Goal: Feedback & Contribution: Contribute content

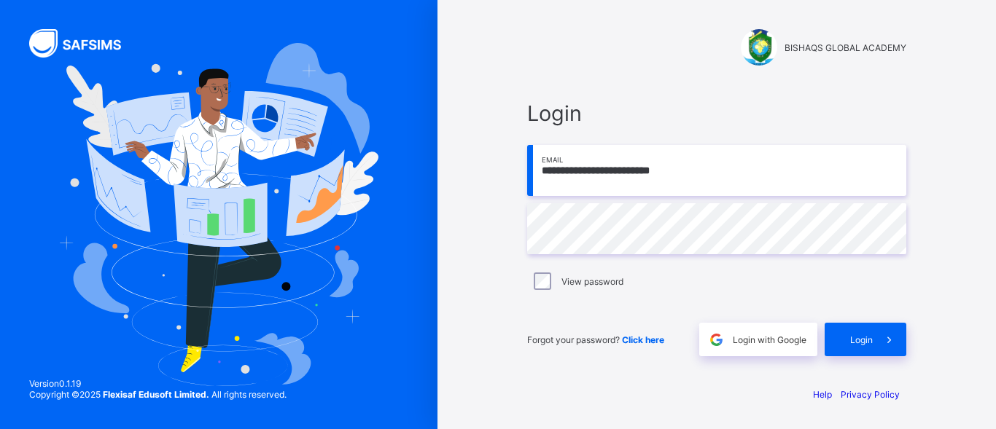
type input "**********"
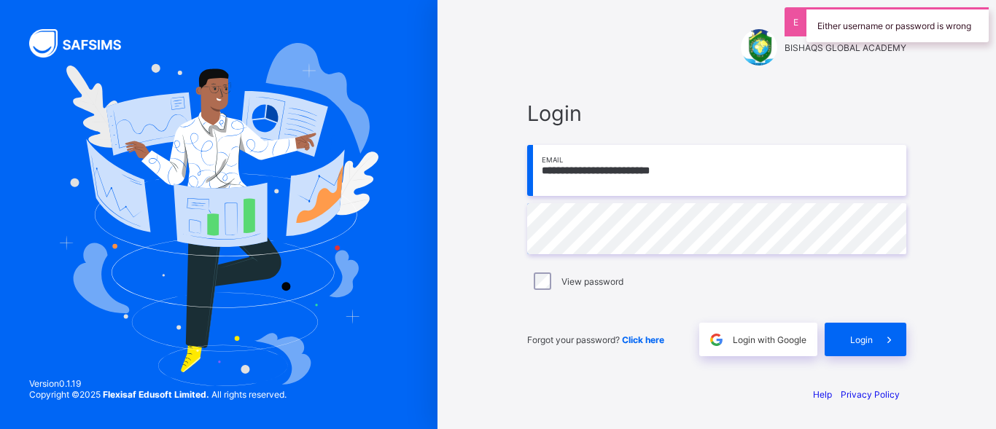
click at [560, 268] on div "View password" at bounding box center [716, 281] width 379 height 31
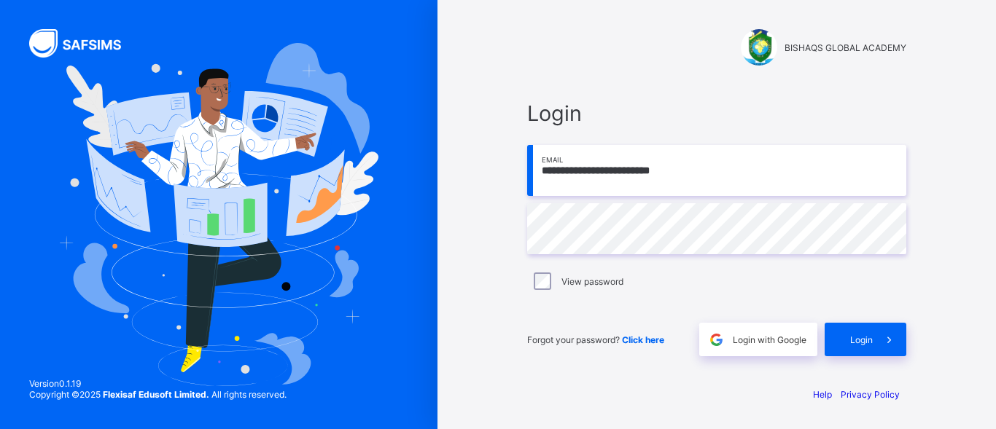
click at [614, 163] on input "**********" at bounding box center [716, 170] width 379 height 51
type input "**********"
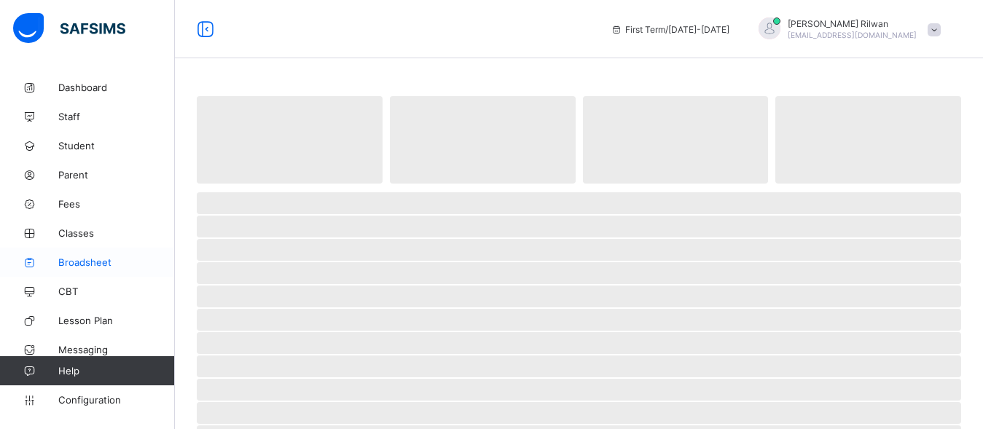
click at [128, 248] on link "Broadsheet" at bounding box center [87, 262] width 175 height 29
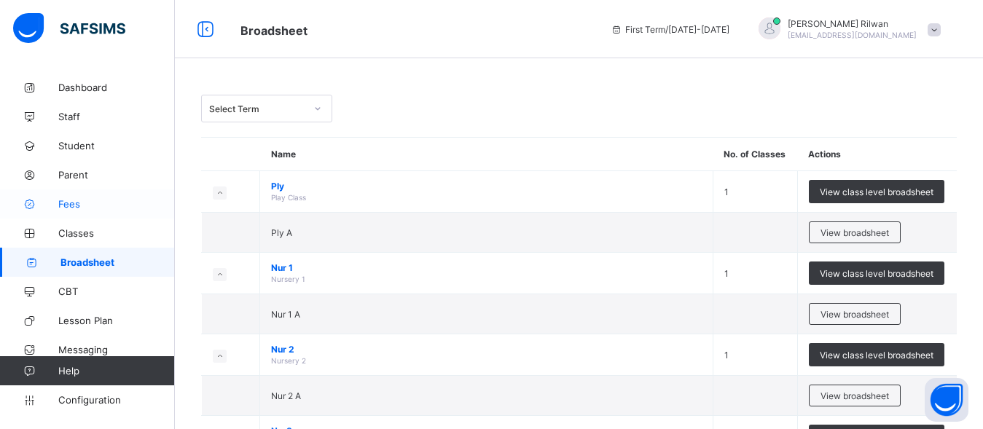
click at [76, 205] on span "Fees" at bounding box center [116, 204] width 117 height 12
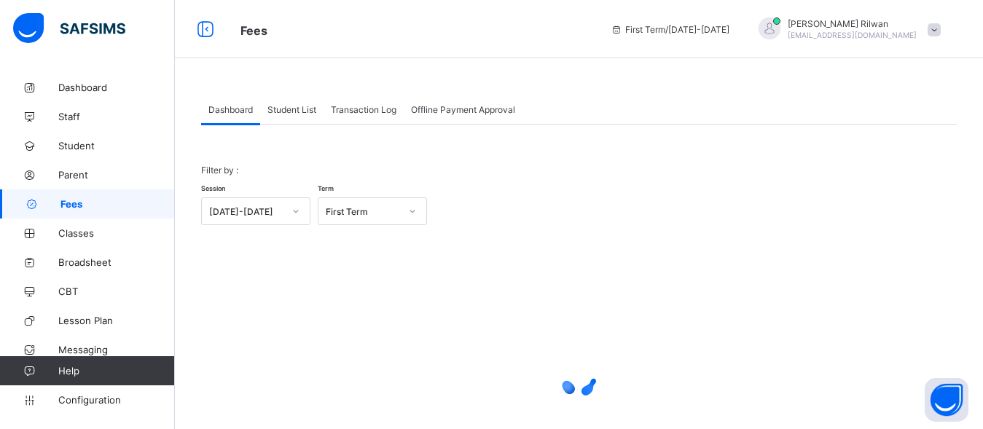
click at [302, 106] on span "Student List" at bounding box center [291, 109] width 49 height 11
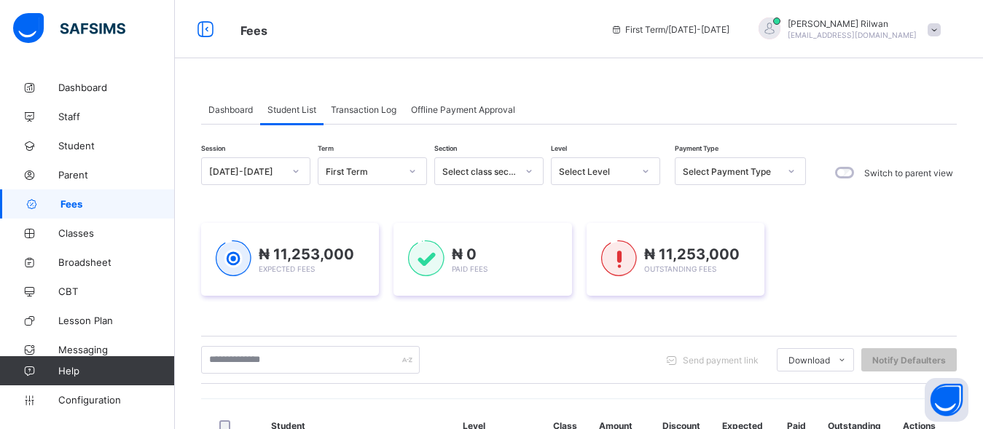
click at [613, 179] on div "Select Level" at bounding box center [592, 171] width 80 height 20
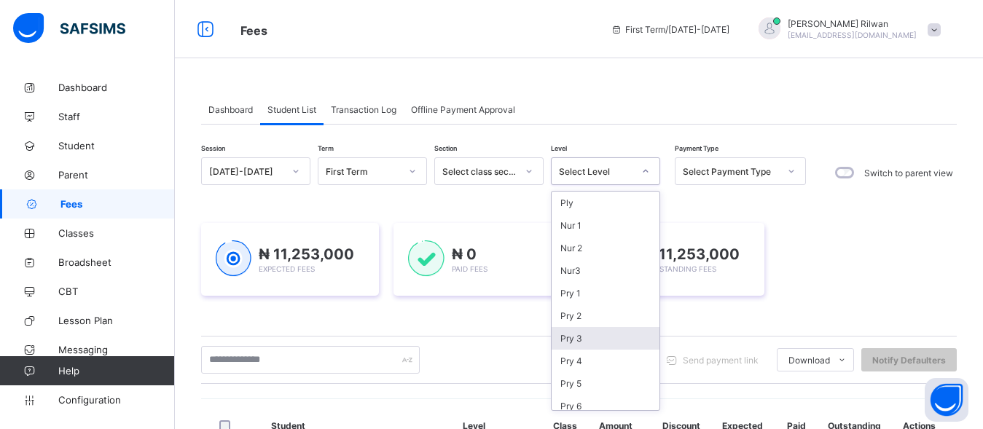
click at [583, 337] on div "Pry 3" at bounding box center [606, 338] width 108 height 23
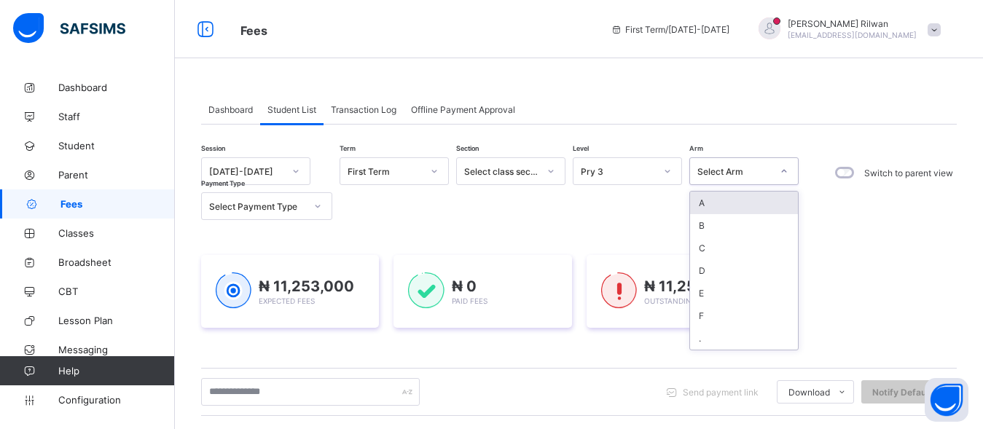
click at [714, 168] on div "Select Arm" at bounding box center [734, 171] width 74 height 11
click at [714, 200] on div "A" at bounding box center [744, 203] width 108 height 23
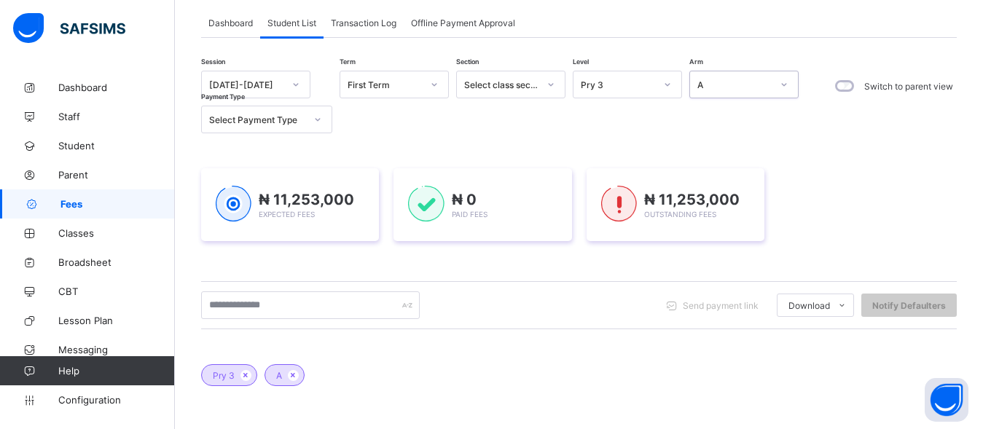
scroll to position [97, 0]
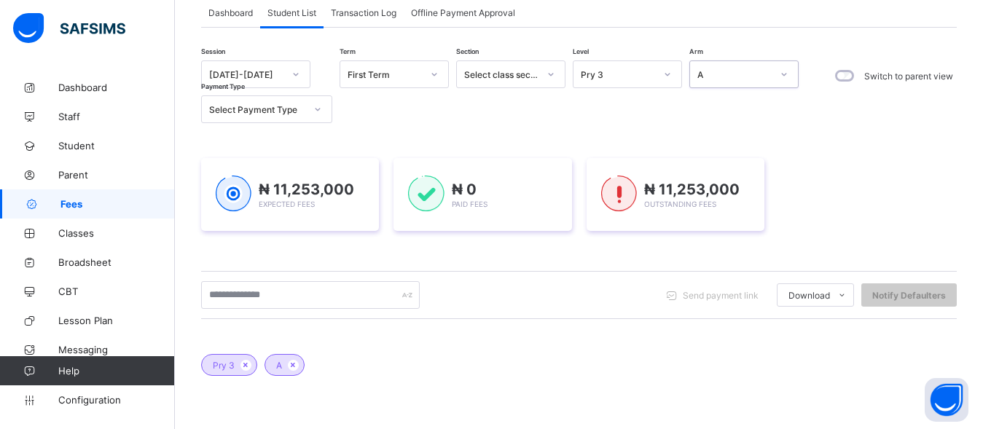
click at [775, 61] on div at bounding box center [784, 74] width 28 height 26
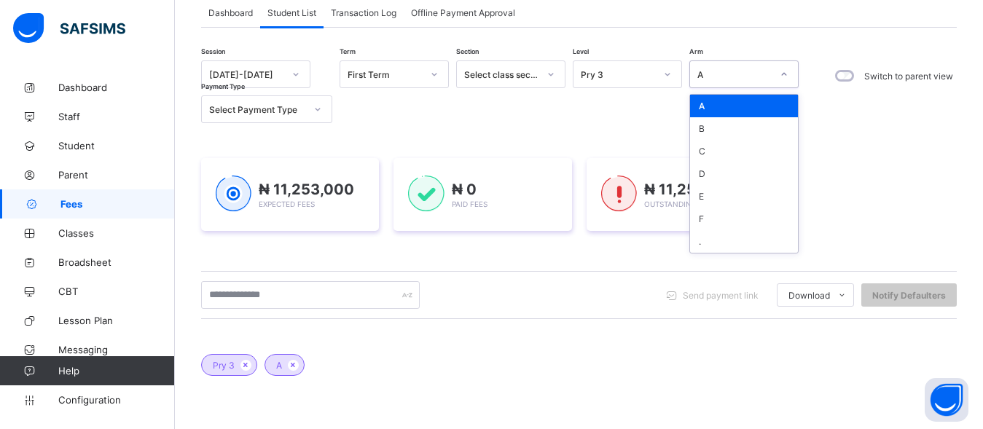
click at [662, 107] on div "Session [DATE]-[DATE] Term First Term Section Select class section Level Pry 3 …" at bounding box center [503, 91] width 605 height 63
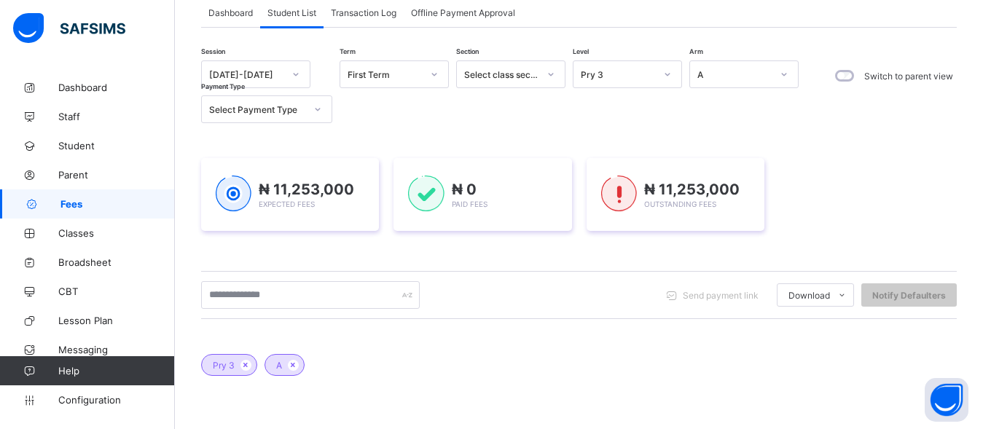
click at [606, 83] on div "Pry 3" at bounding box center [614, 74] width 80 height 20
click at [347, 21] on div "Transaction Log" at bounding box center [364, 12] width 80 height 29
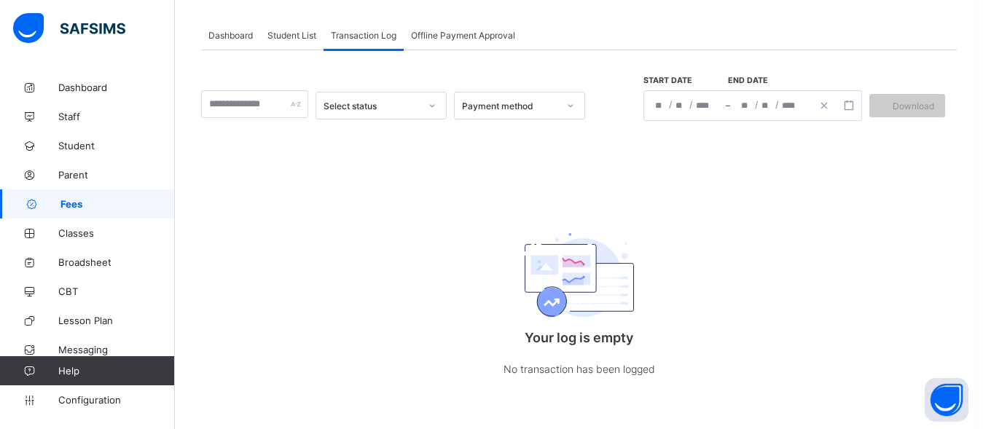
scroll to position [75, 0]
click at [289, 38] on span "Student List" at bounding box center [291, 35] width 49 height 11
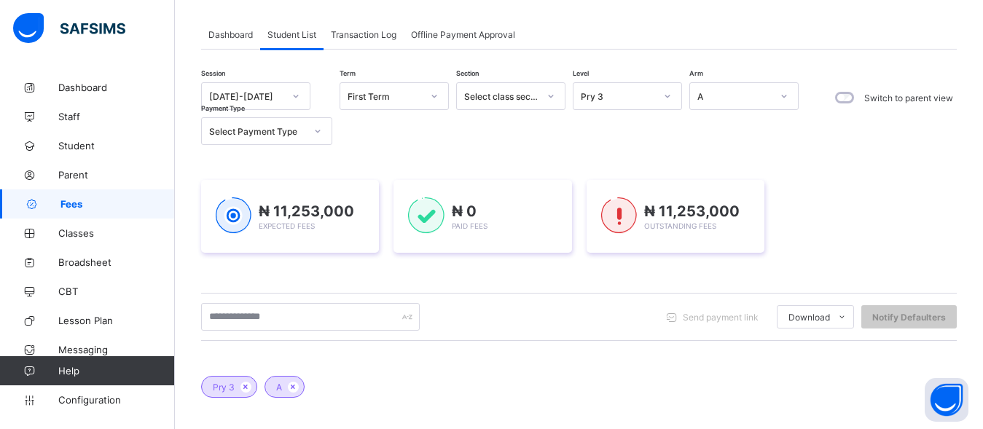
scroll to position [97, 0]
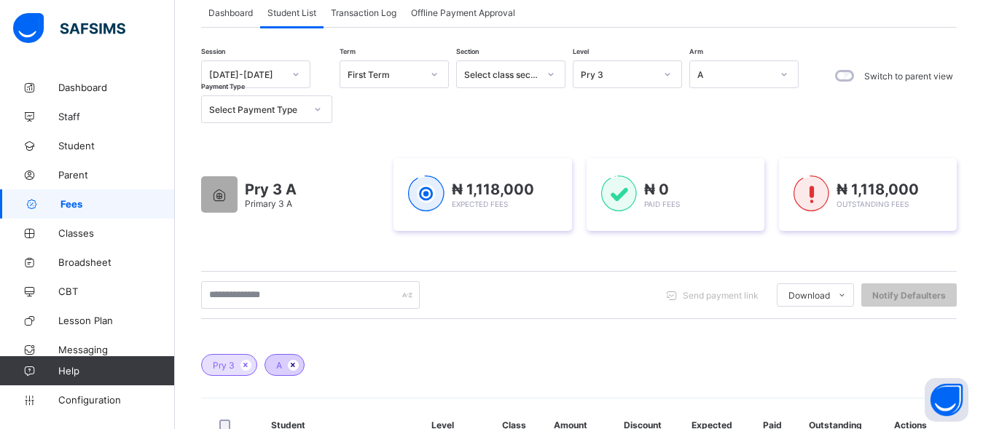
click at [292, 361] on icon at bounding box center [293, 365] width 12 height 9
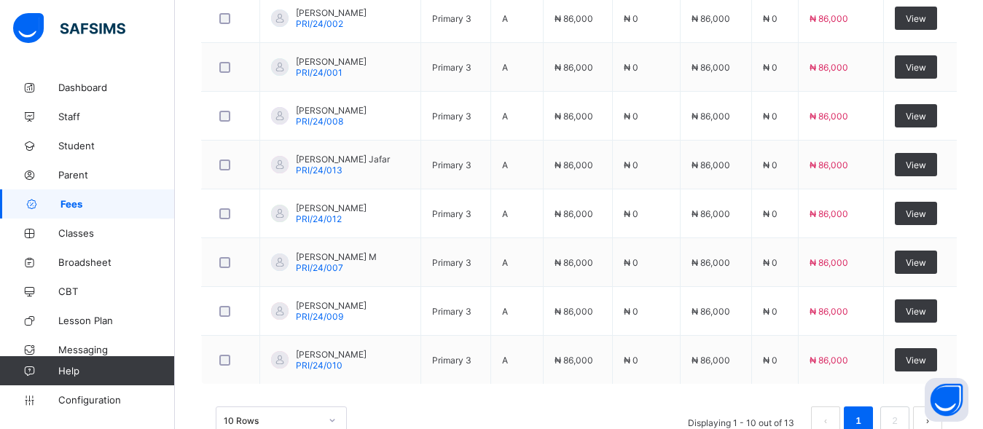
scroll to position [695, 0]
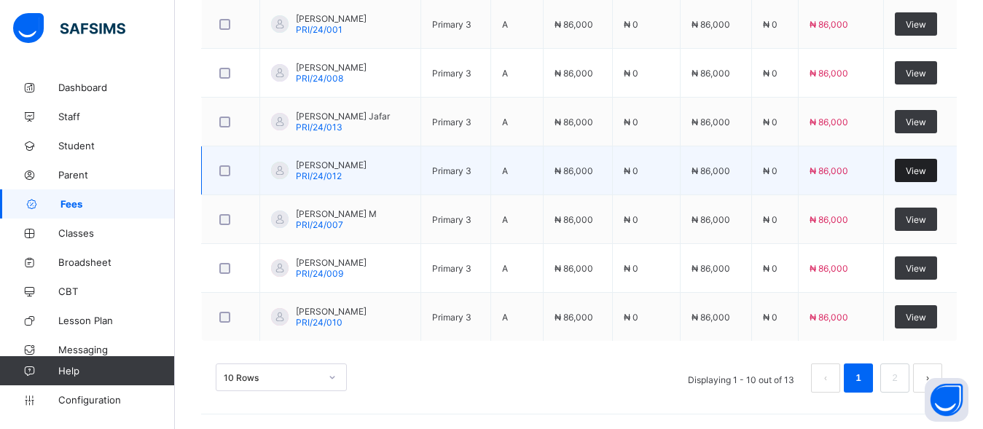
click at [915, 175] on div "View" at bounding box center [916, 170] width 42 height 23
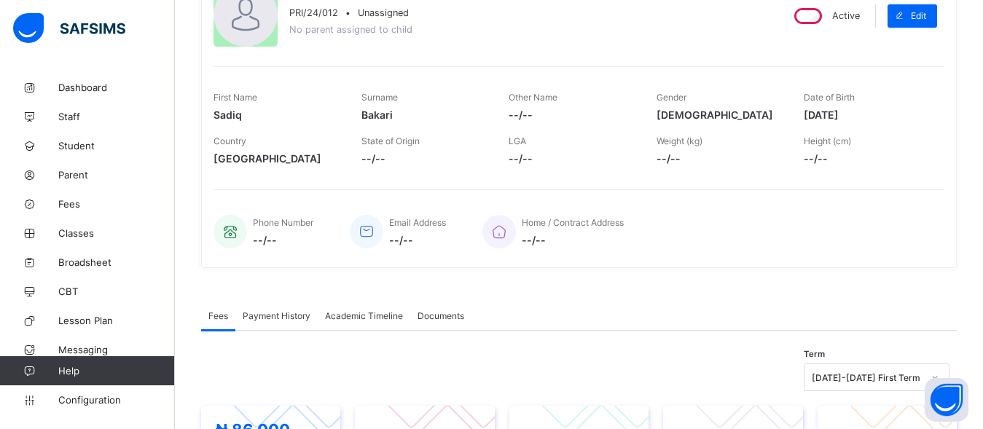
click at [540, 153] on div "First Name [PERSON_NAME] Surname Bakari Other Name --/-- Gender [DEMOGRAPHIC_DA…" at bounding box center [579, 119] width 731 height 106
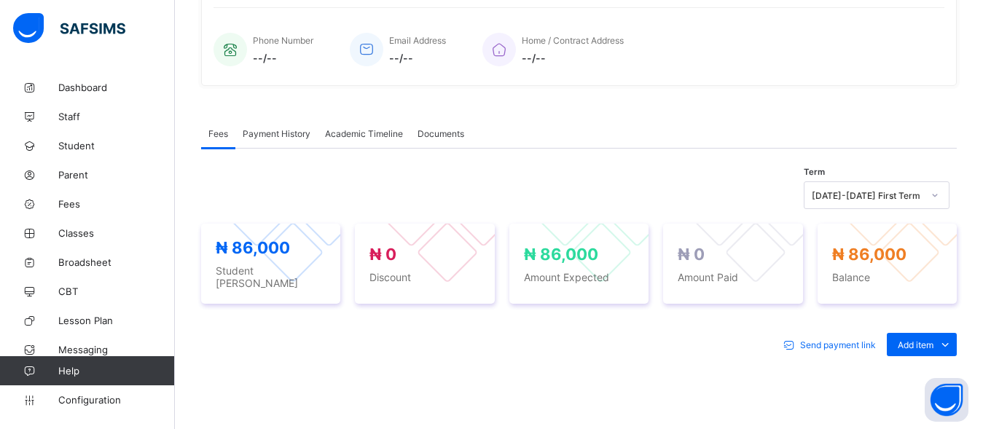
scroll to position [403, 0]
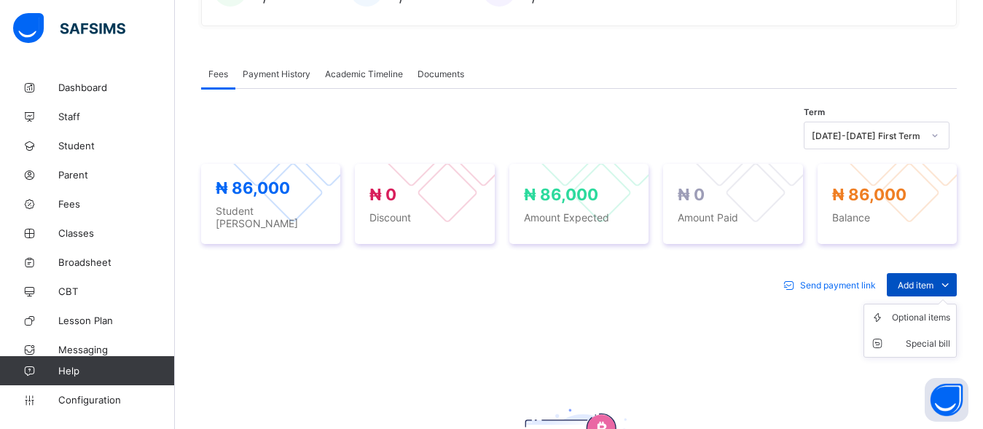
click at [953, 278] on icon at bounding box center [945, 285] width 16 height 15
click at [923, 310] on div "Optional items" at bounding box center [921, 317] width 58 height 15
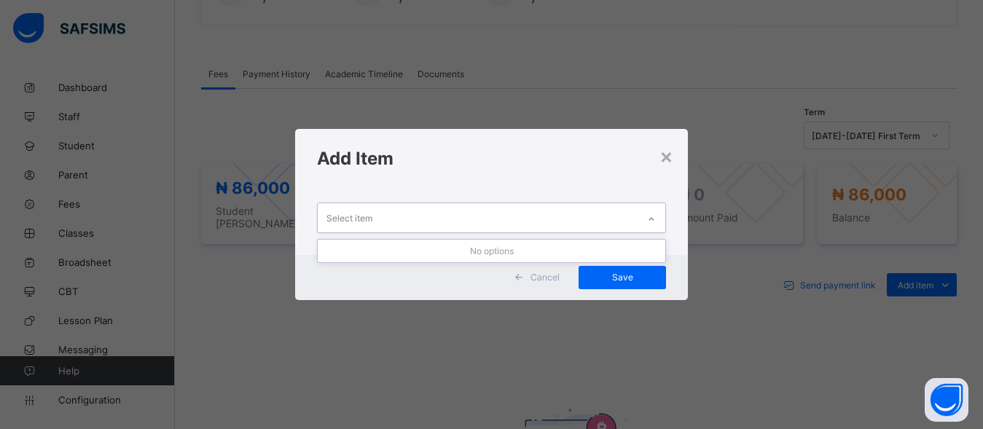
click at [646, 213] on div at bounding box center [651, 219] width 25 height 23
click at [666, 166] on div "×" at bounding box center [667, 156] width 14 height 25
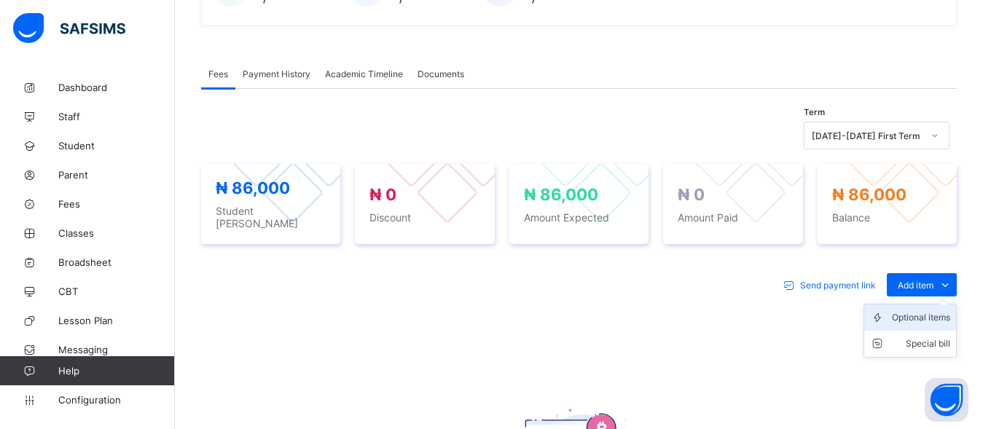
click at [934, 310] on div "Optional items" at bounding box center [921, 317] width 58 height 15
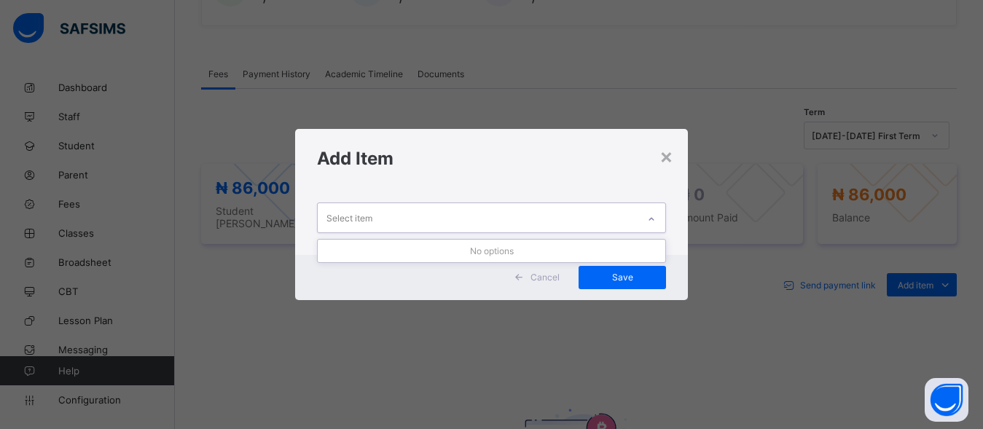
click at [636, 209] on div "Select item" at bounding box center [478, 217] width 321 height 28
click at [616, 210] on div "Select item" at bounding box center [478, 217] width 321 height 28
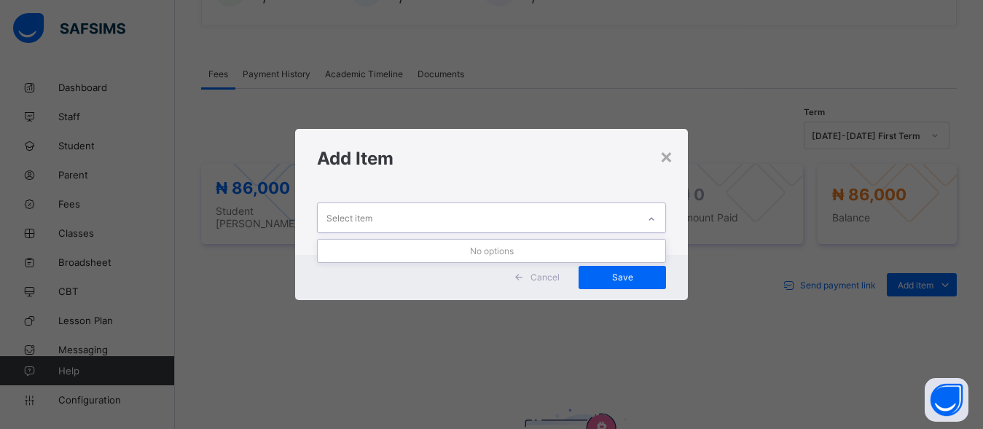
click at [616, 210] on div "Select item" at bounding box center [478, 217] width 321 height 28
click at [548, 270] on div "Cancel" at bounding box center [539, 277] width 65 height 23
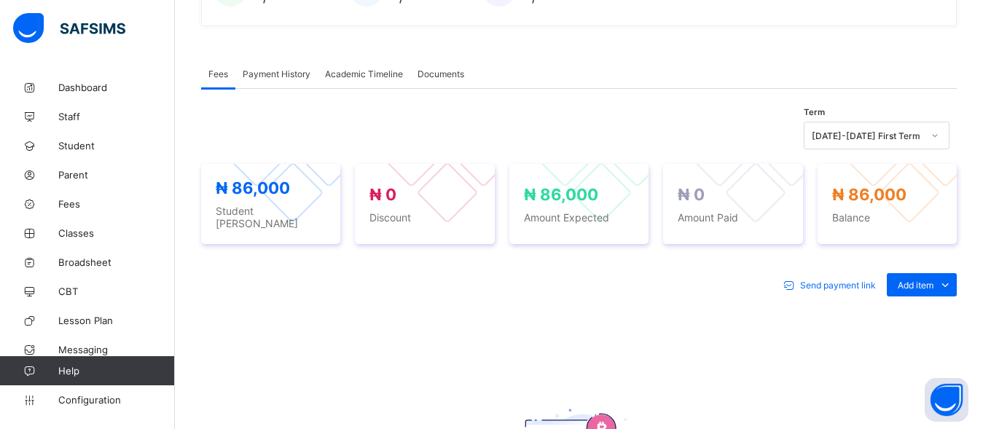
click at [261, 77] on span "Payment History" at bounding box center [277, 74] width 68 height 11
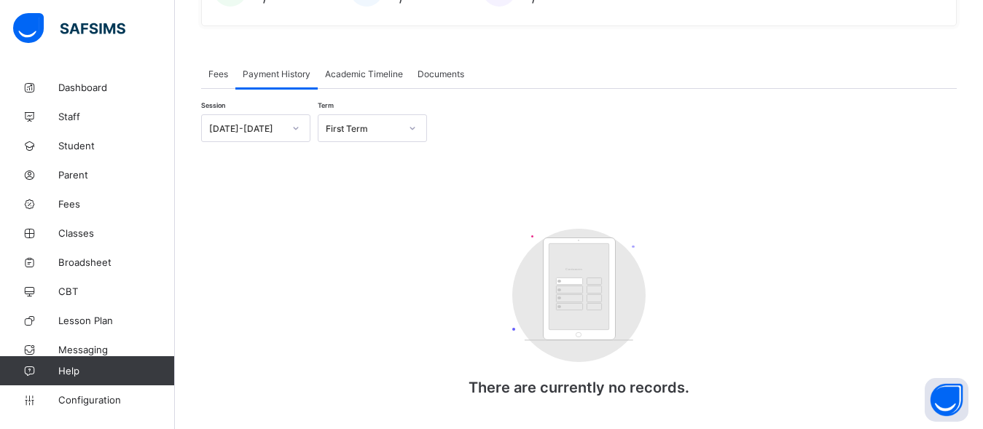
click at [364, 72] on span "Academic Timeline" at bounding box center [364, 74] width 78 height 11
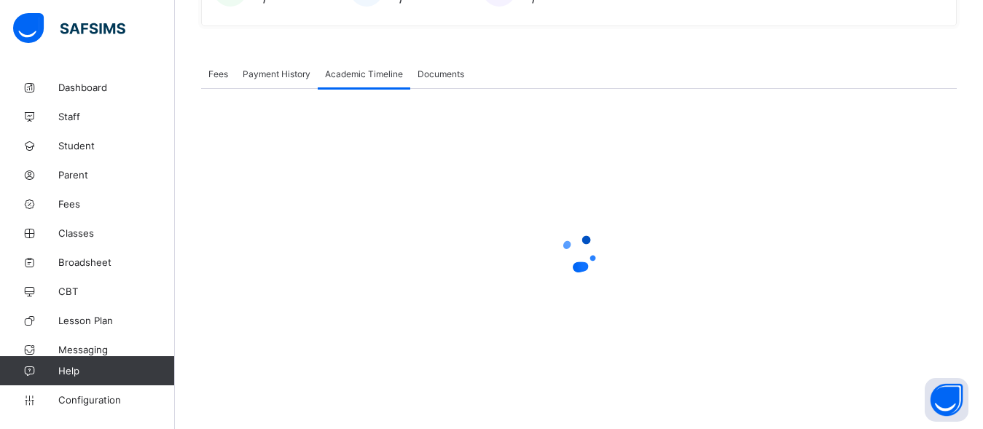
click at [293, 75] on span "Payment History" at bounding box center [277, 74] width 68 height 11
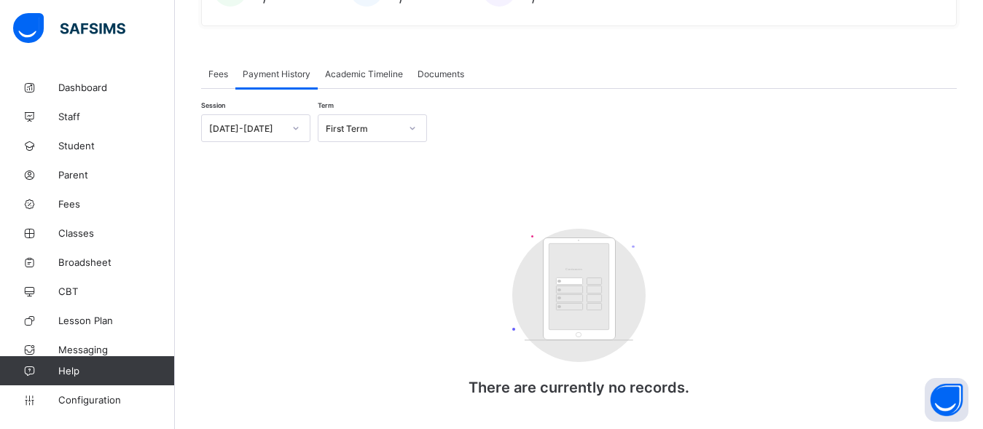
click at [581, 264] on rect at bounding box center [579, 286] width 60 height 87
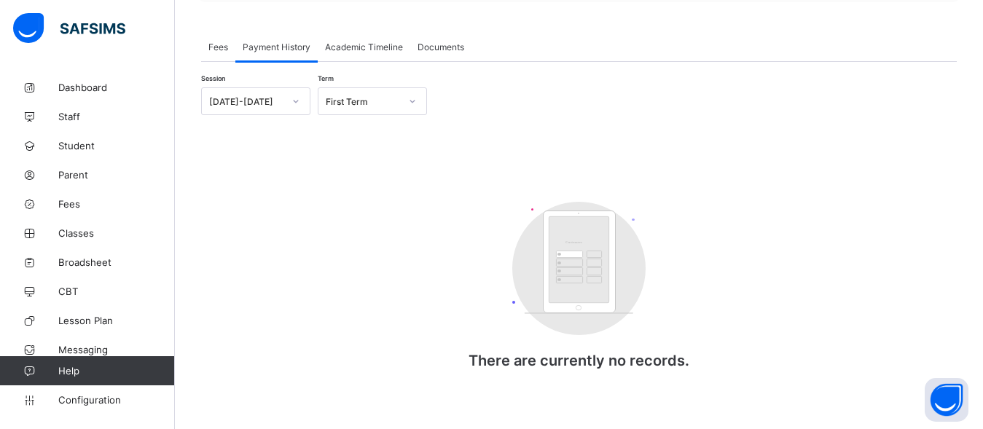
scroll to position [444, 0]
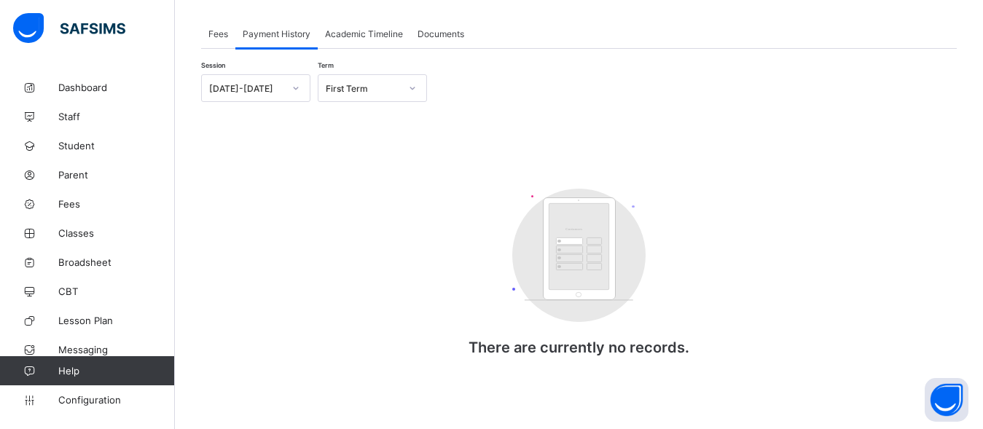
click at [223, 21] on div "Fees" at bounding box center [218, 33] width 34 height 29
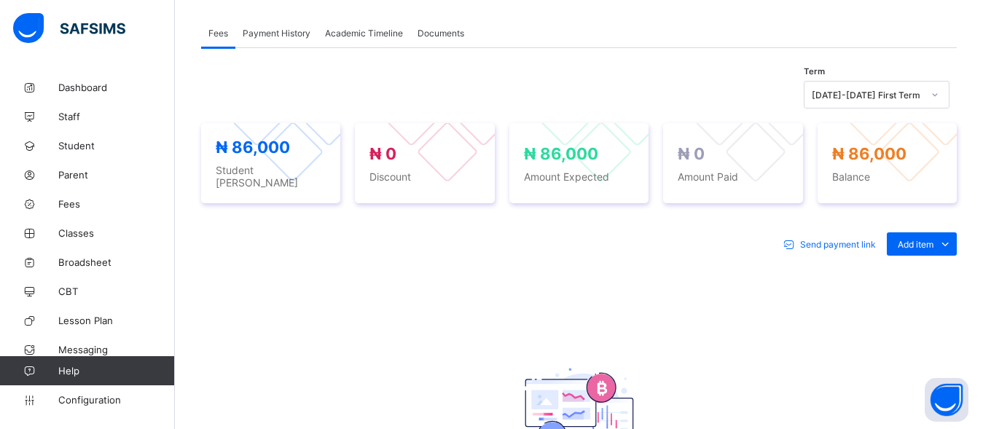
click at [555, 96] on div "Term [DATE]-[DATE] First Term" at bounding box center [579, 95] width 756 height 28
click at [802, 155] on div "₦ 0 Amount Paid" at bounding box center [732, 163] width 139 height 80
click at [922, 272] on div "Optional items" at bounding box center [921, 277] width 58 height 15
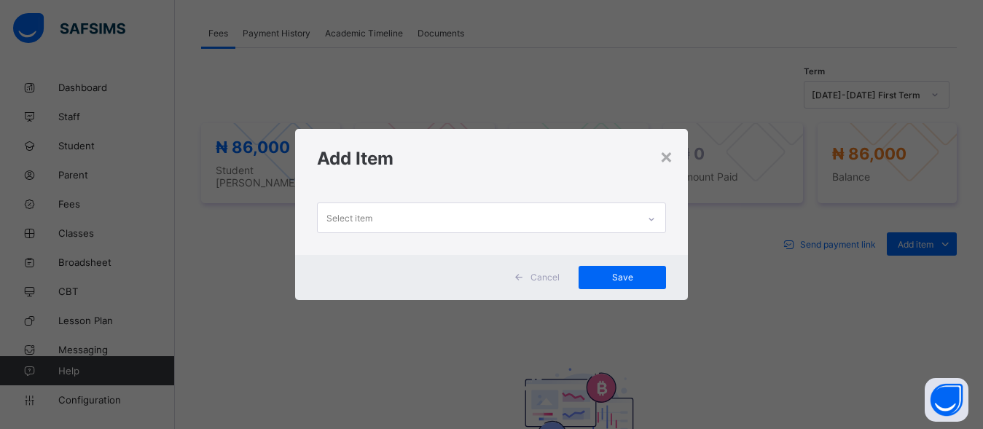
click at [628, 220] on div "Select item" at bounding box center [478, 217] width 321 height 28
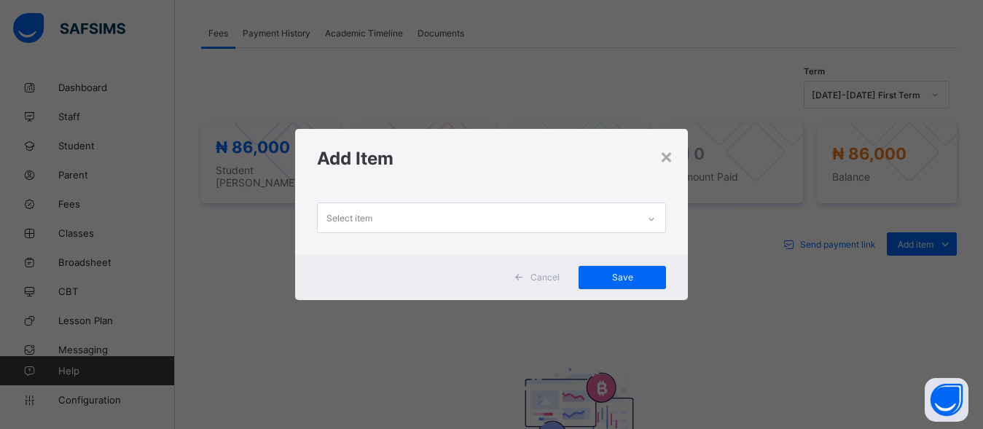
click at [539, 266] on div "Cancel" at bounding box center [539, 277] width 65 height 23
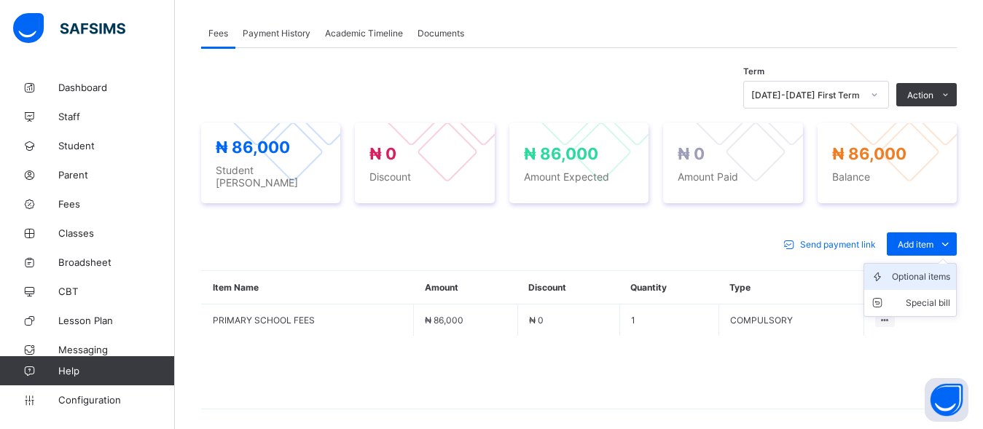
click at [916, 270] on div "Optional items" at bounding box center [921, 277] width 58 height 15
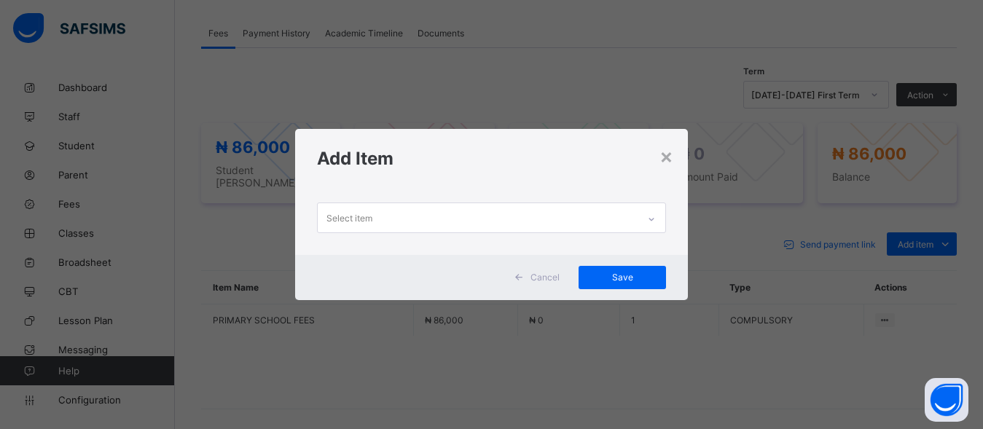
click at [626, 203] on div "Select item" at bounding box center [478, 217] width 321 height 28
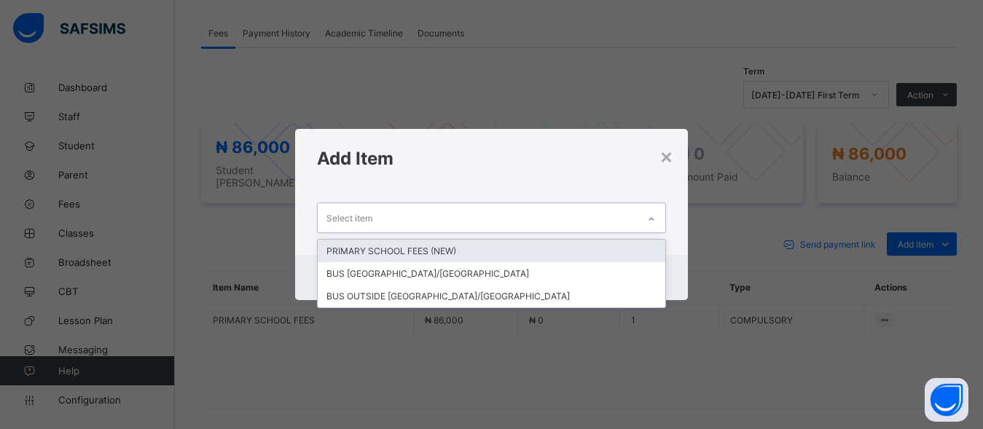
click at [436, 249] on div "PRIMARY SCHOOL FEES (NEW)" at bounding box center [492, 251] width 348 height 23
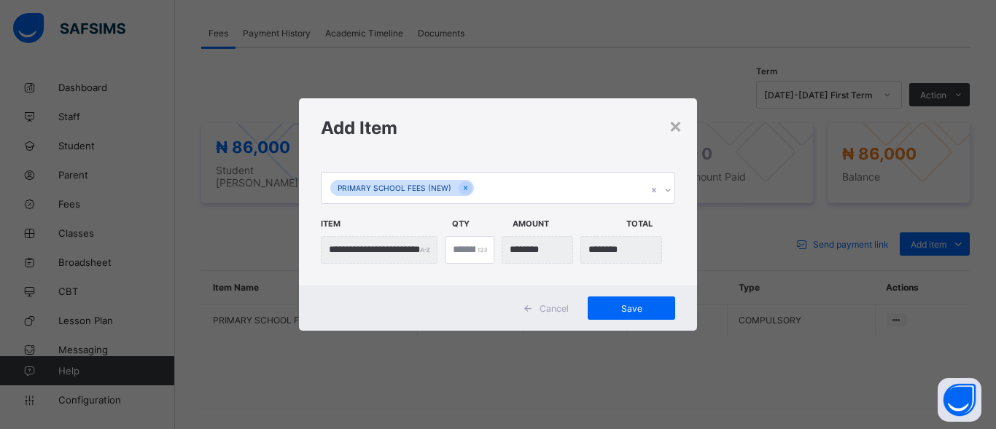
click at [592, 281] on div "**********" at bounding box center [498, 221] width 398 height 128
click at [552, 304] on span "Cancel" at bounding box center [553, 308] width 29 height 11
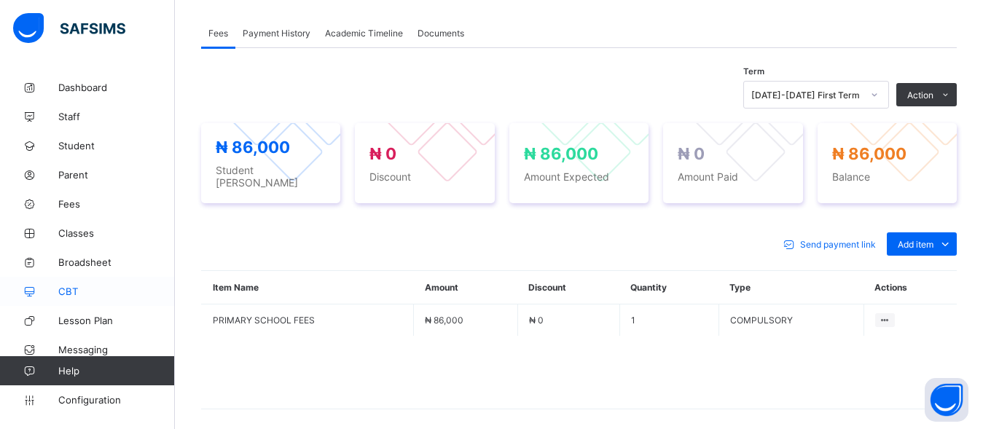
click at [71, 289] on span "CBT" at bounding box center [116, 292] width 117 height 12
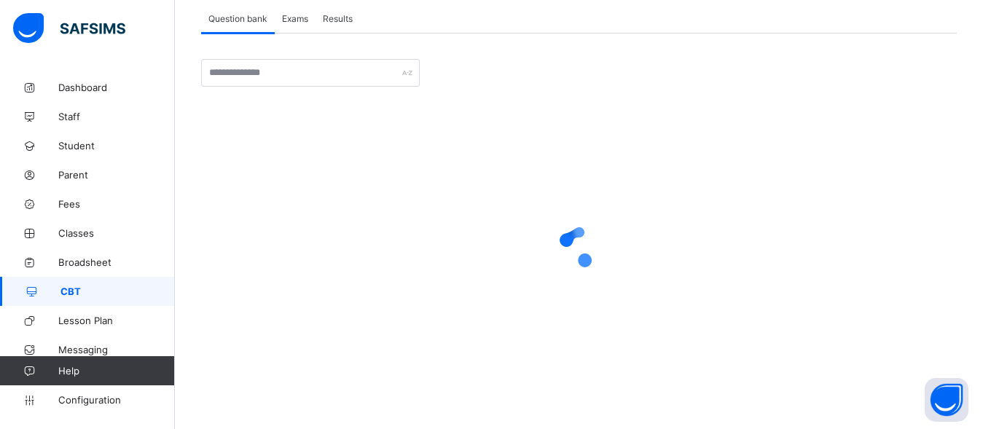
scroll to position [90, 0]
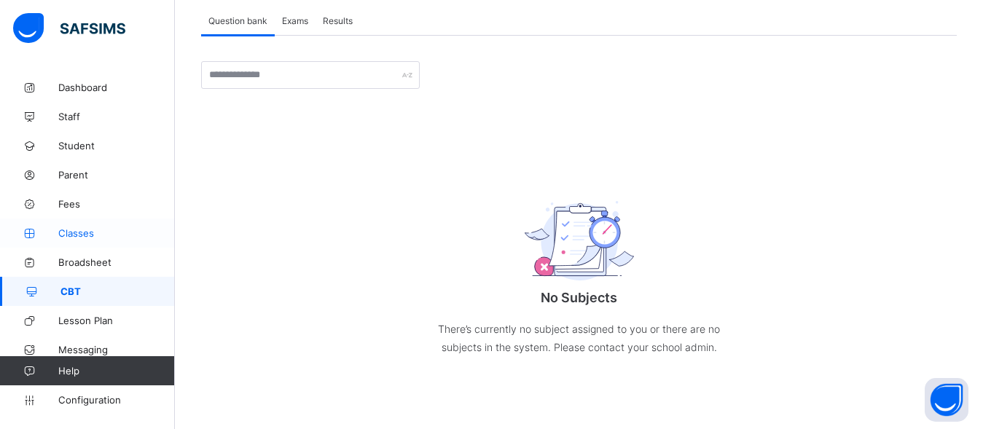
click at [74, 222] on link "Classes" at bounding box center [87, 233] width 175 height 29
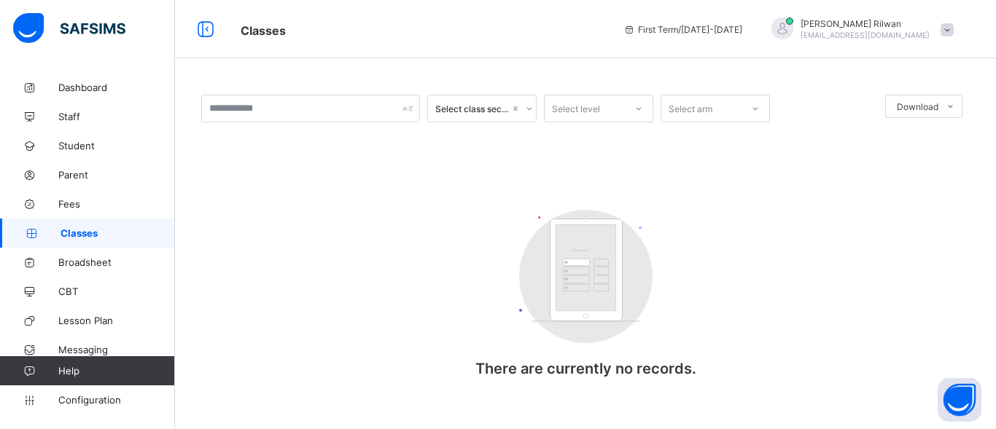
click at [357, 71] on div "Select class section Select level Select arm Download Pdf Report Excel Report C…" at bounding box center [585, 214] width 821 height 429
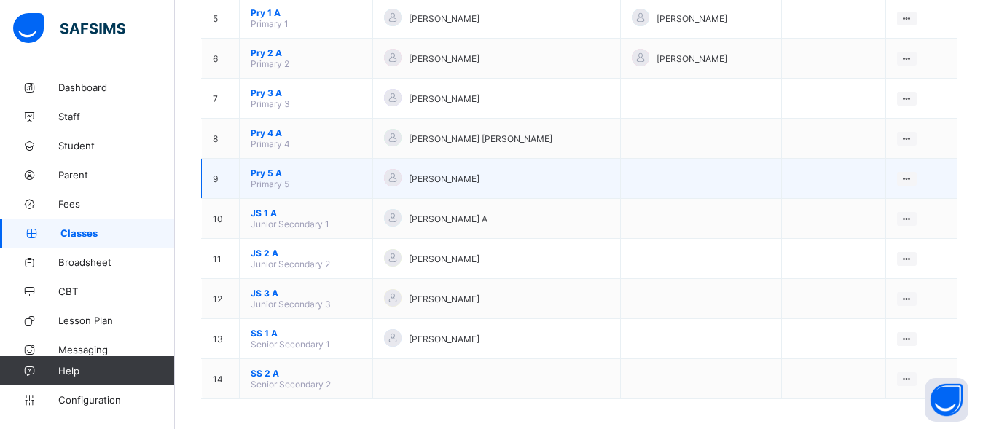
scroll to position [340, 0]
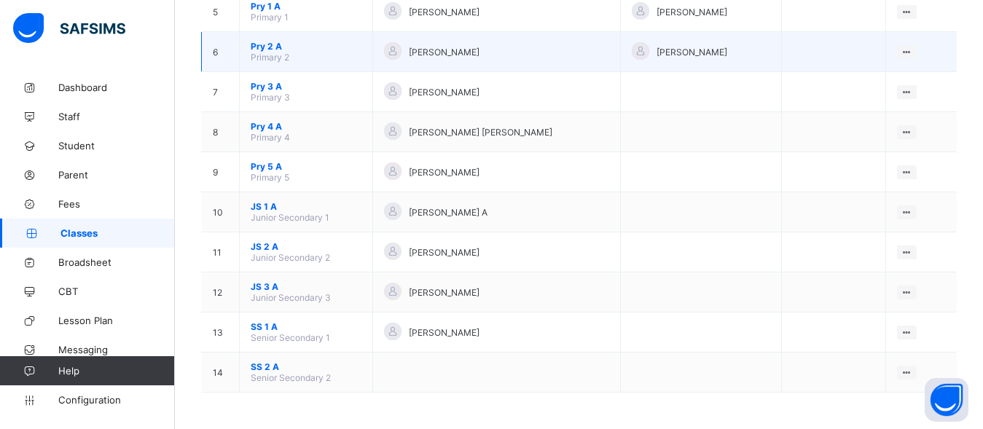
click at [272, 50] on span "Pry 2 A" at bounding box center [306, 46] width 111 height 11
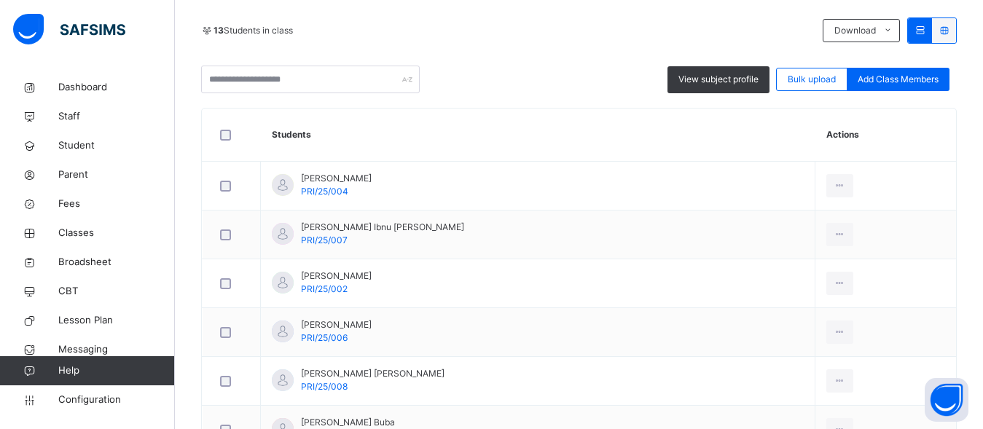
scroll to position [87, 0]
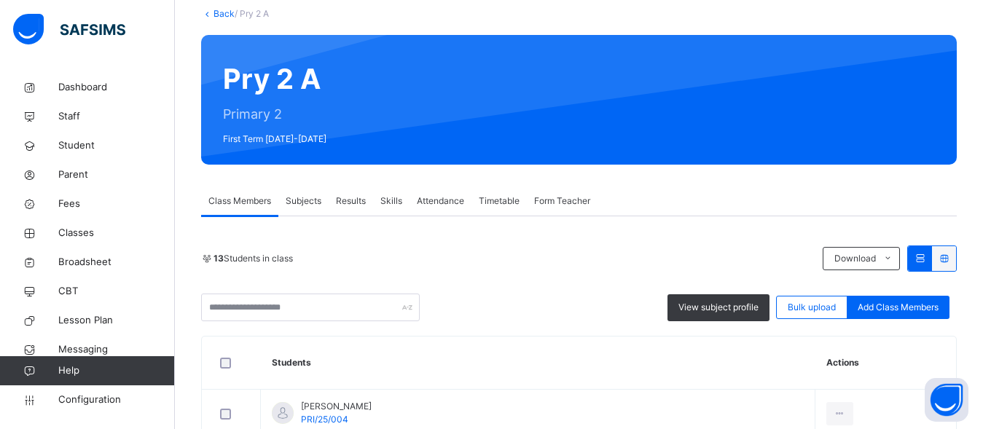
click at [327, 206] on div "Subjects" at bounding box center [303, 201] width 50 height 29
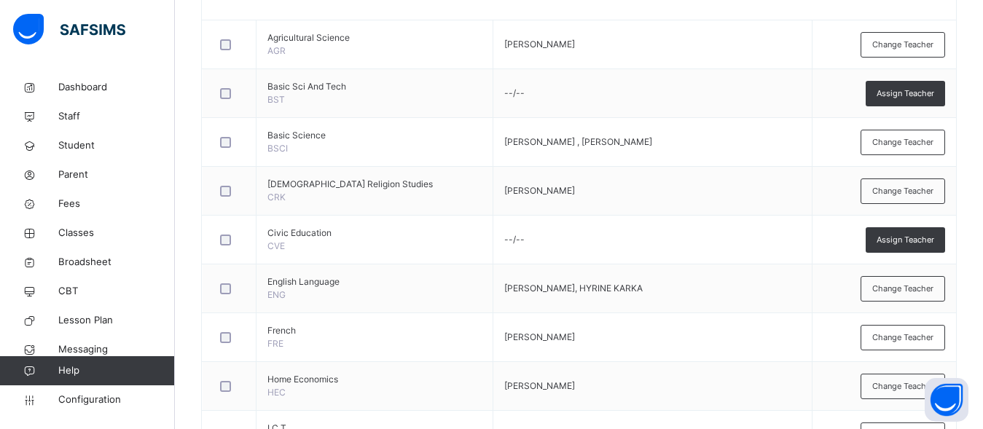
scroll to position [413, 0]
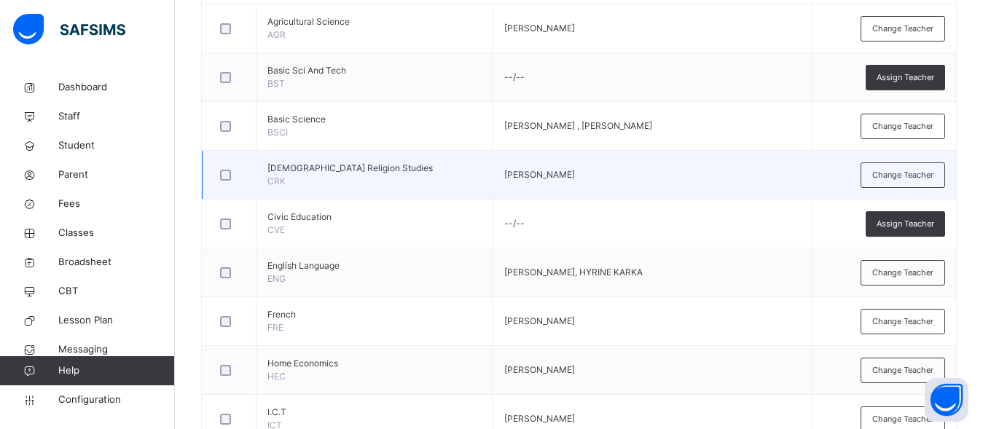
click at [818, 186] on td "Change Teacher" at bounding box center [885, 175] width 144 height 49
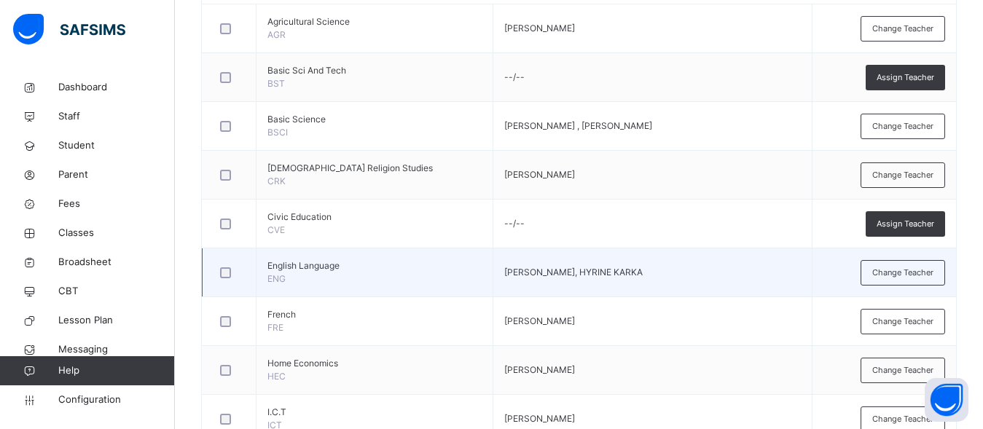
click at [854, 254] on td "Change Teacher" at bounding box center [885, 273] width 144 height 49
click at [902, 271] on span "Change Teacher" at bounding box center [902, 273] width 61 height 12
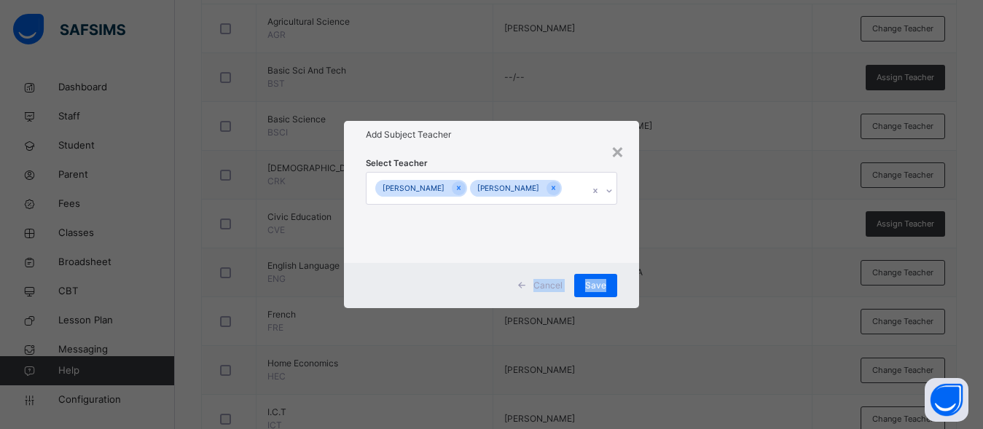
drag, startPoint x: 902, startPoint y: 271, endPoint x: 677, endPoint y: 214, distance: 231.7
click at [677, 214] on div "× Add Subject Teacher Select Teacher [PERSON_NAME] HYRINE KARKA Cancel Save" at bounding box center [491, 214] width 983 height 429
click at [610, 187] on icon at bounding box center [609, 191] width 9 height 15
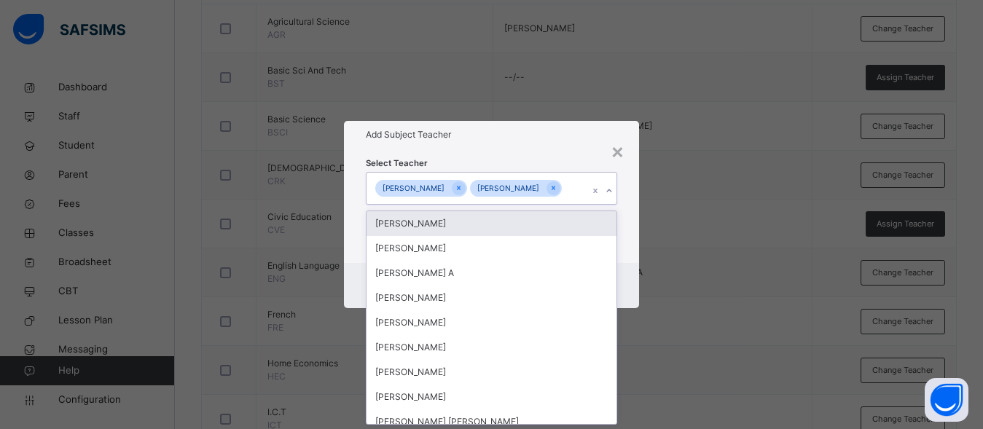
scroll to position [0, 0]
type input "**"
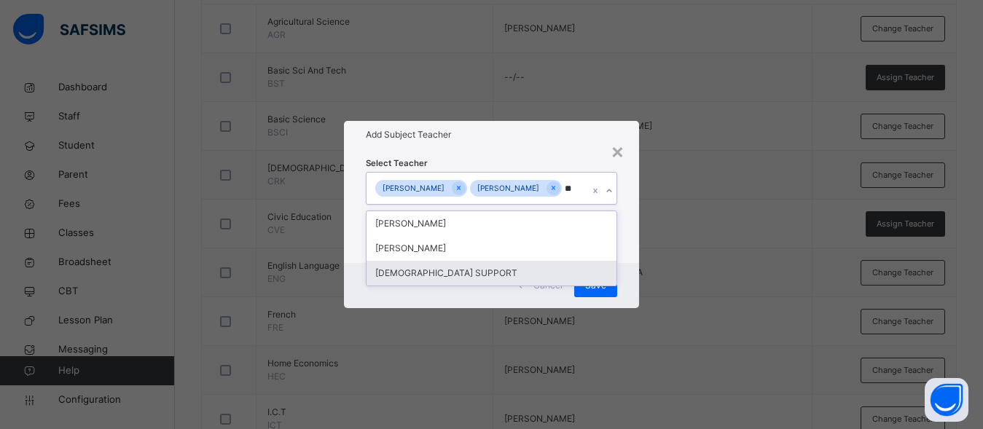
click at [439, 270] on div "[DEMOGRAPHIC_DATA] SUPPORT" at bounding box center [492, 273] width 250 height 25
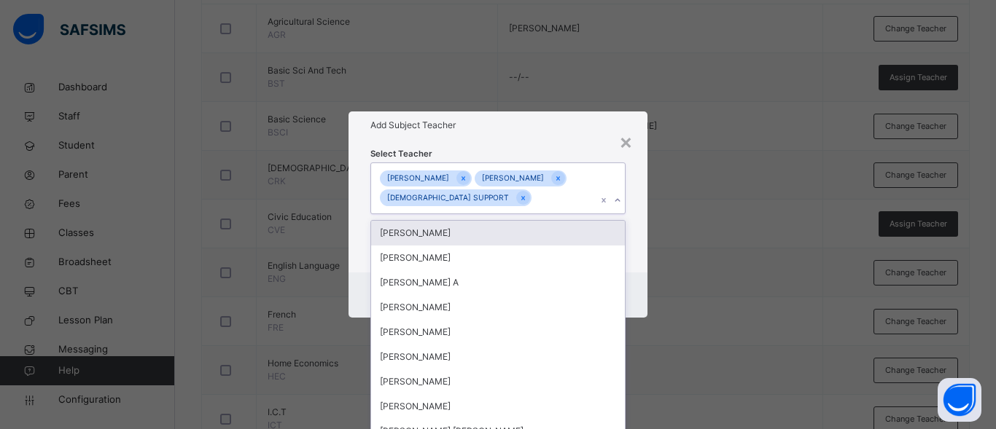
click at [568, 138] on div "Add Subject Teacher" at bounding box center [497, 126] width 299 height 28
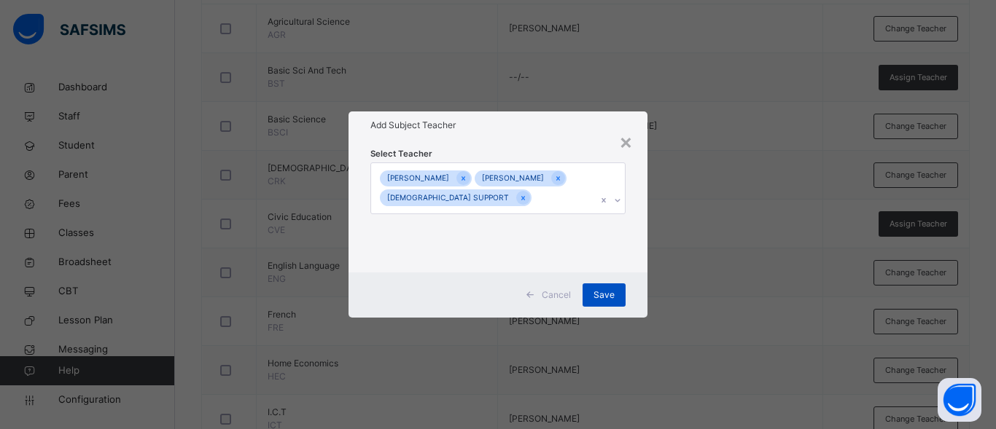
click at [598, 295] on span "Save" at bounding box center [603, 295] width 21 height 13
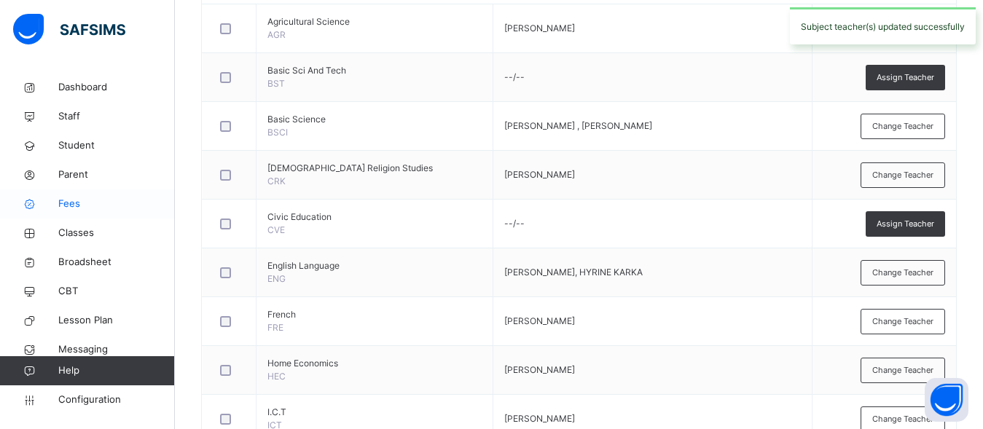
click at [74, 208] on span "Fees" at bounding box center [116, 204] width 117 height 15
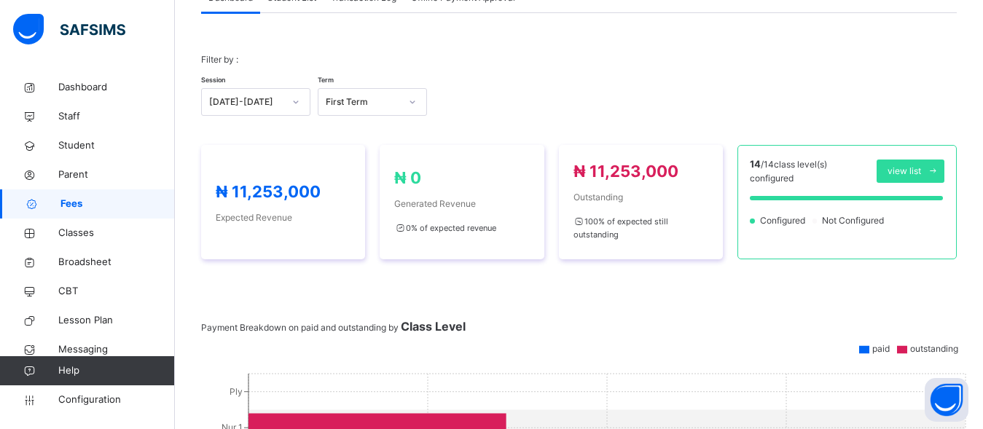
scroll to position [413, 0]
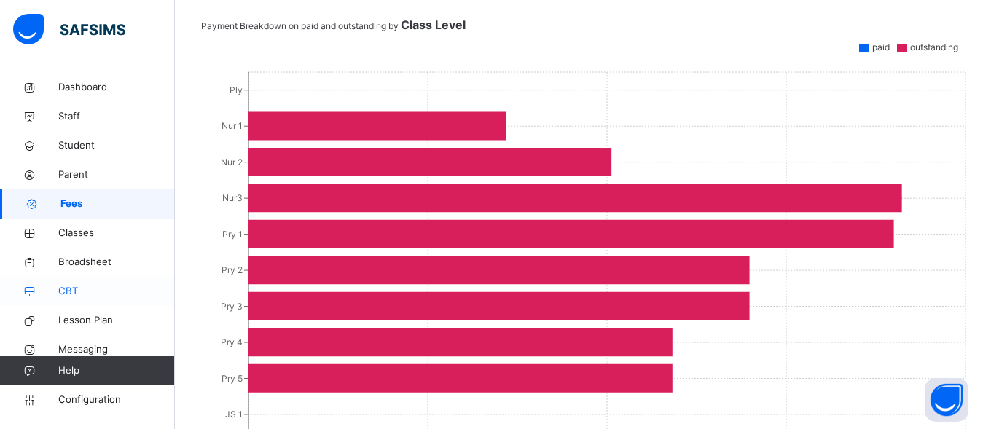
click at [75, 278] on link "CBT" at bounding box center [87, 291] width 175 height 29
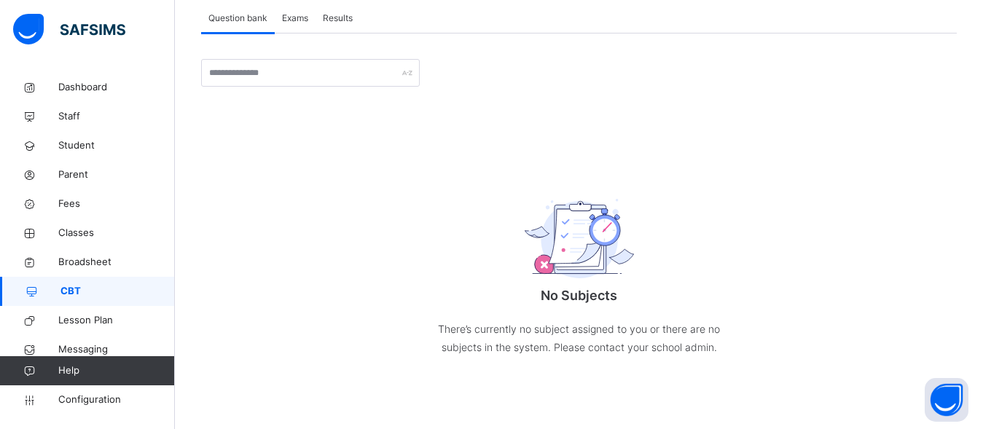
scroll to position [92, 0]
click at [464, 161] on div "No Subjects There’s currently no subject assigned to you or there are no subjec…" at bounding box center [580, 272] width 292 height 227
click at [313, 66] on input "text" at bounding box center [310, 73] width 219 height 28
click at [298, 28] on div "Exams" at bounding box center [295, 18] width 41 height 29
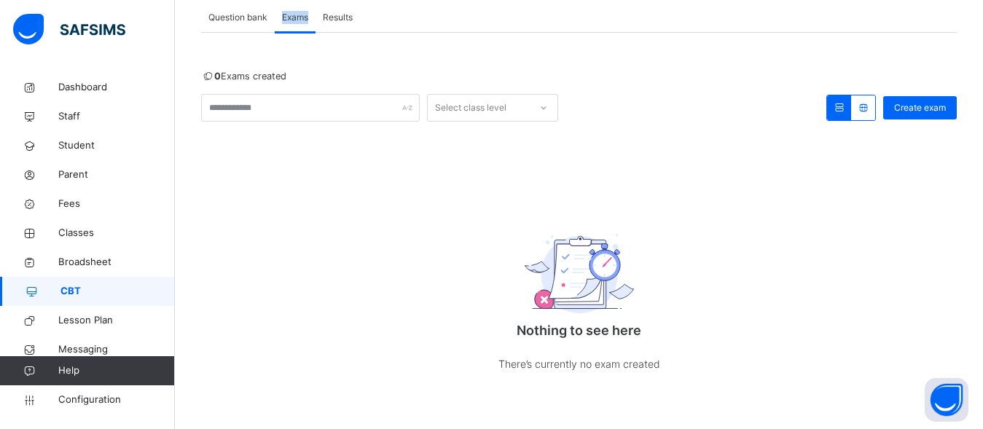
click at [298, 28] on div "Exams" at bounding box center [295, 17] width 41 height 29
click at [236, 16] on span "Question bank" at bounding box center [237, 17] width 59 height 13
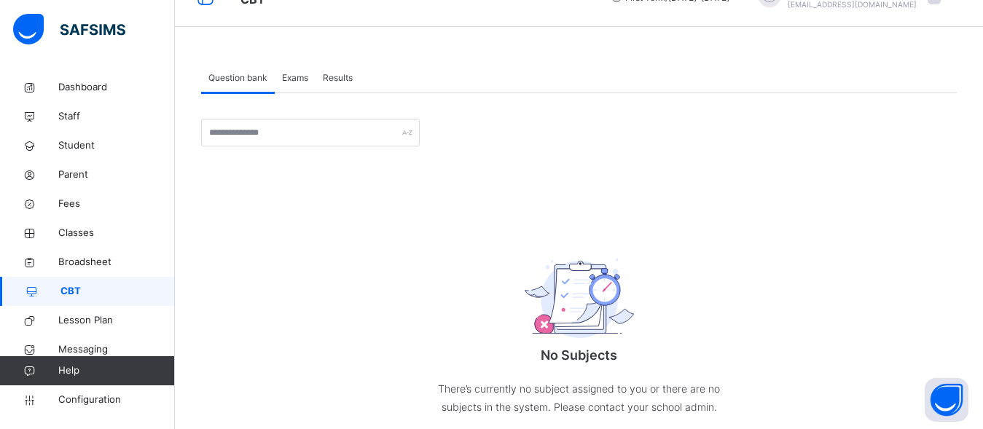
scroll to position [0, 0]
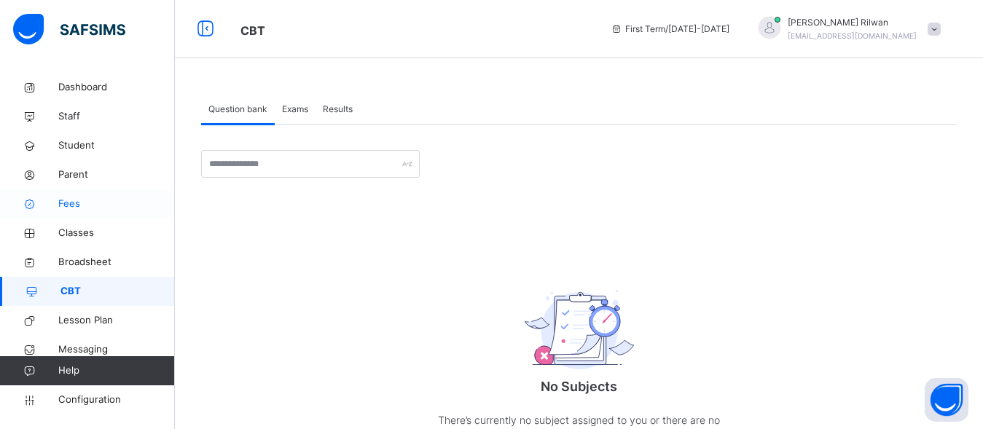
click at [157, 203] on span "Fees" at bounding box center [116, 204] width 117 height 15
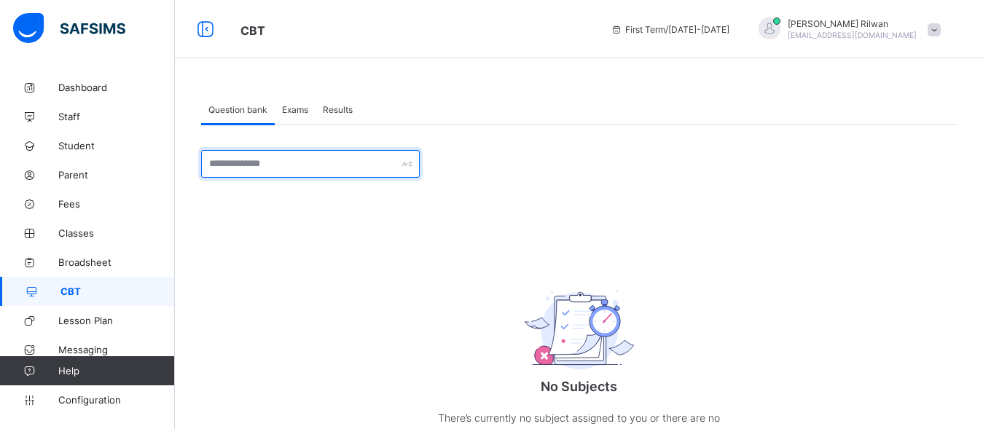
click at [232, 159] on input "text" at bounding box center [310, 164] width 219 height 28
click at [948, 34] on div "Aisha Hajja Rilwan rilwanaisha2002@gmail.com" at bounding box center [846, 29] width 204 height 24
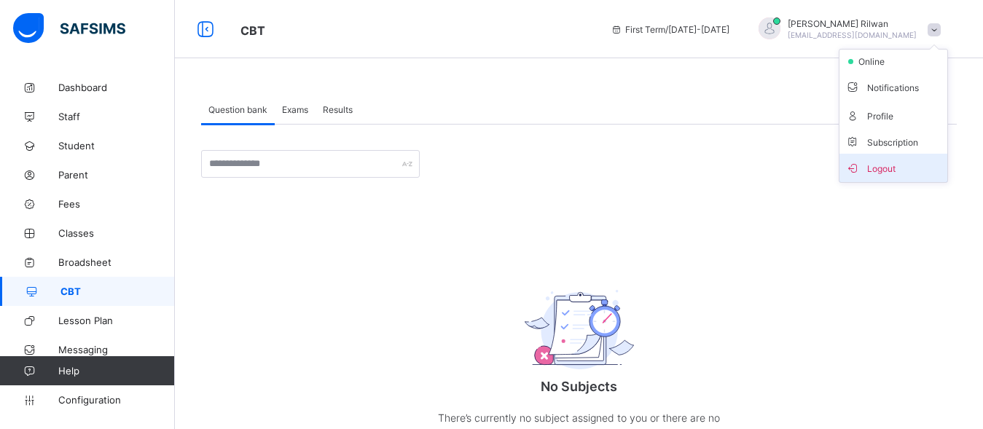
click at [894, 160] on span "Logout" at bounding box center [893, 168] width 96 height 17
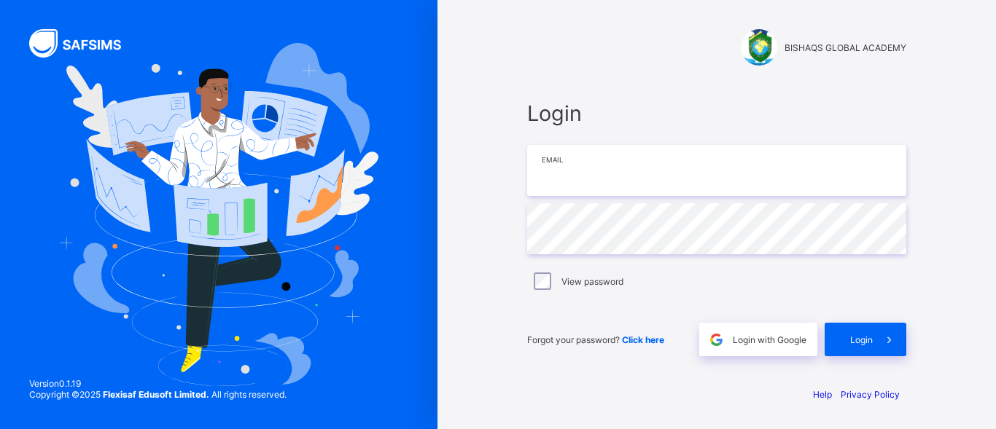
type input "**********"
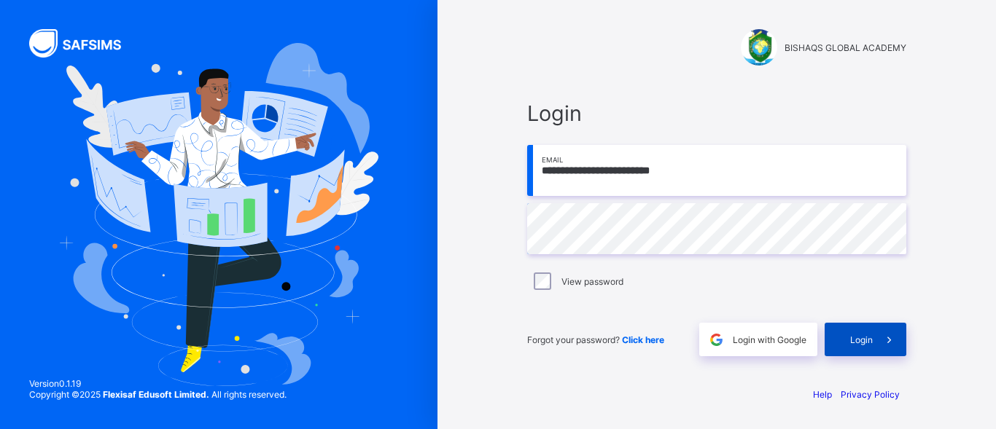
click at [863, 337] on span "Login" at bounding box center [861, 340] width 23 height 11
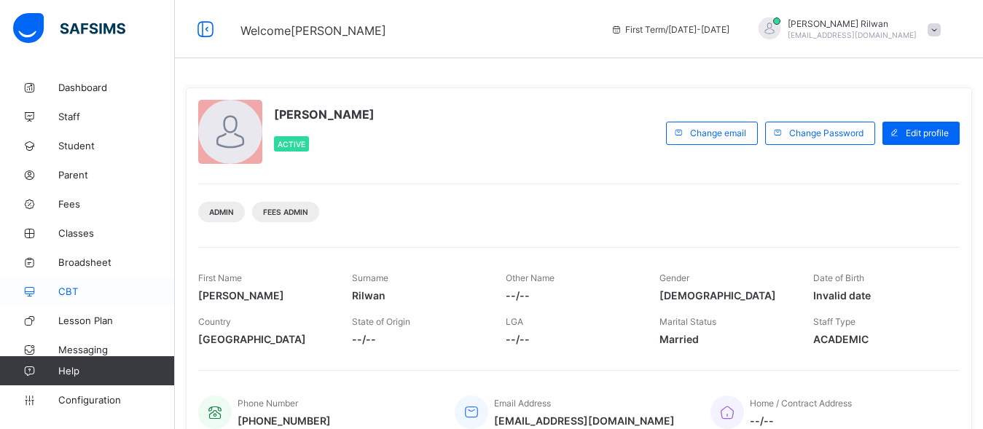
click at [74, 286] on span "CBT" at bounding box center [116, 292] width 117 height 12
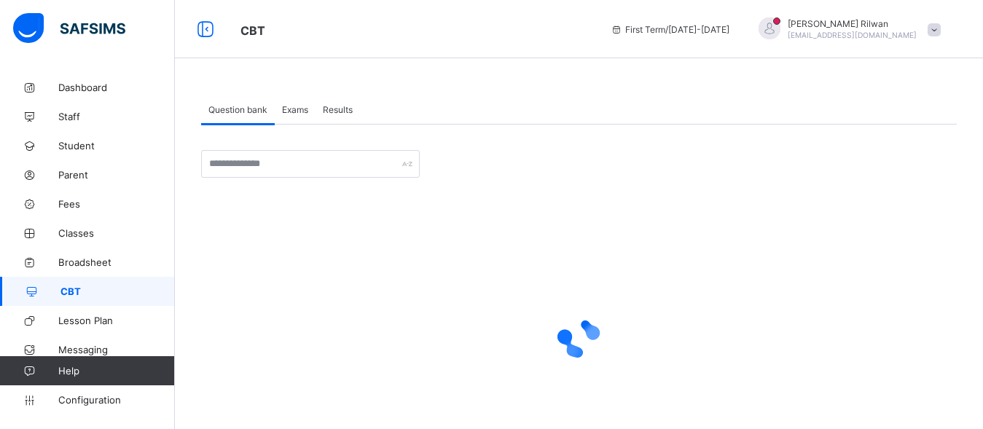
click at [302, 104] on span "Exams" at bounding box center [295, 109] width 26 height 11
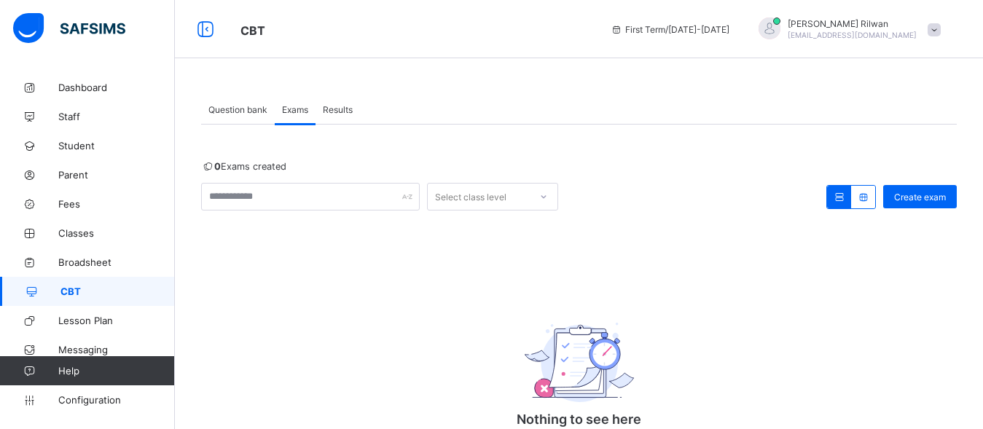
click at [225, 120] on div "Question bank" at bounding box center [238, 109] width 74 height 29
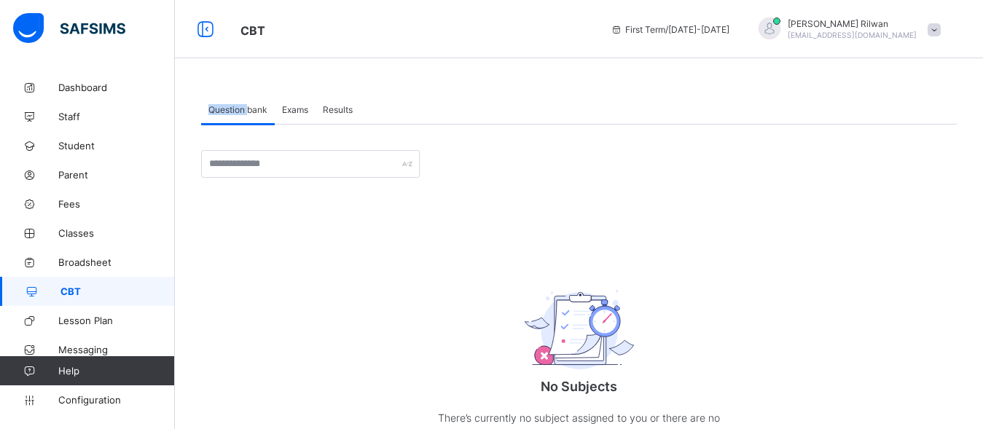
click at [225, 120] on div "Question bank" at bounding box center [238, 109] width 74 height 29
click at [87, 233] on span "Classes" at bounding box center [116, 233] width 117 height 12
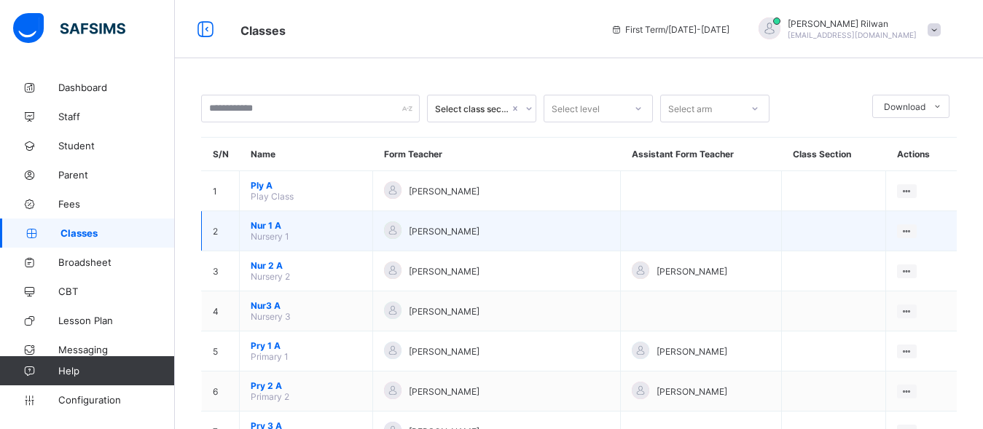
drag, startPoint x: 557, startPoint y: 201, endPoint x: 518, endPoint y: 227, distance: 46.3
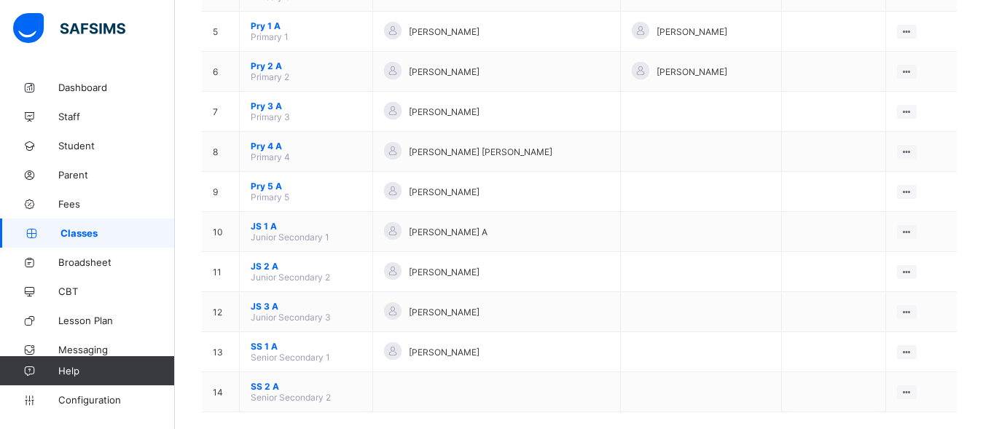
scroll to position [340, 0]
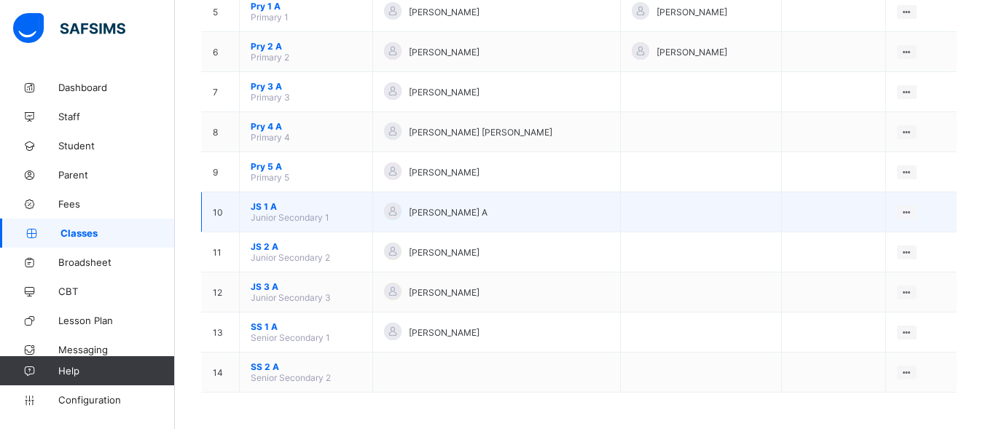
click at [261, 203] on span "JS 1 A" at bounding box center [306, 206] width 111 height 11
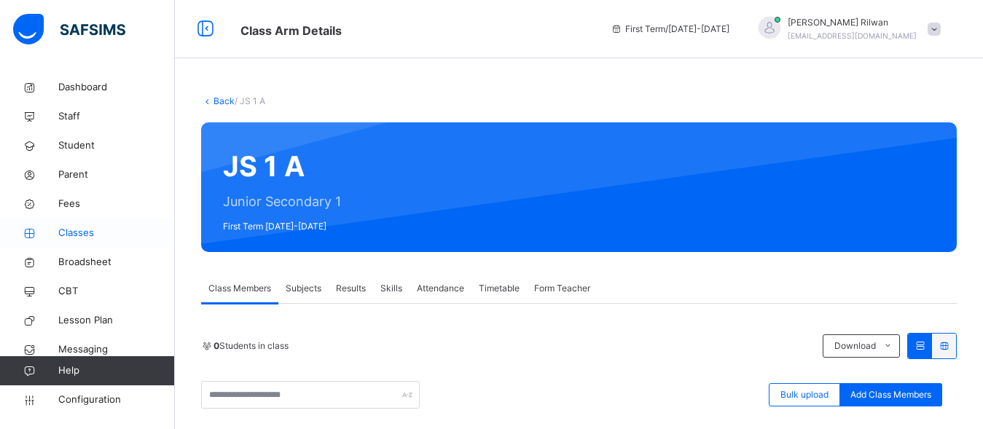
click at [78, 231] on span "Classes" at bounding box center [116, 233] width 117 height 15
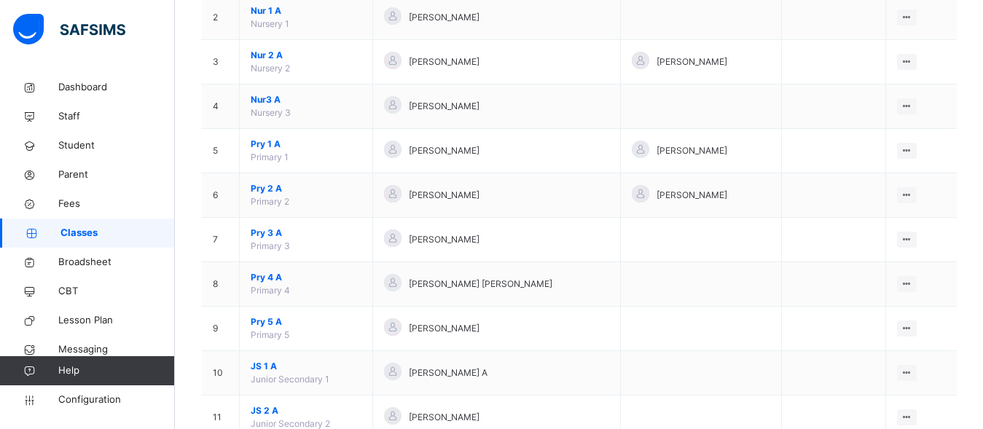
scroll to position [403, 0]
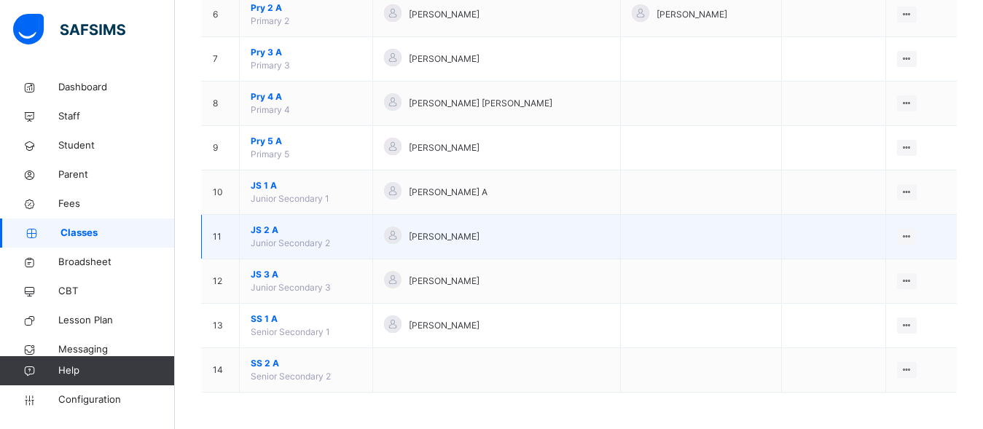
click at [266, 226] on span "JS 2 A" at bounding box center [306, 230] width 111 height 13
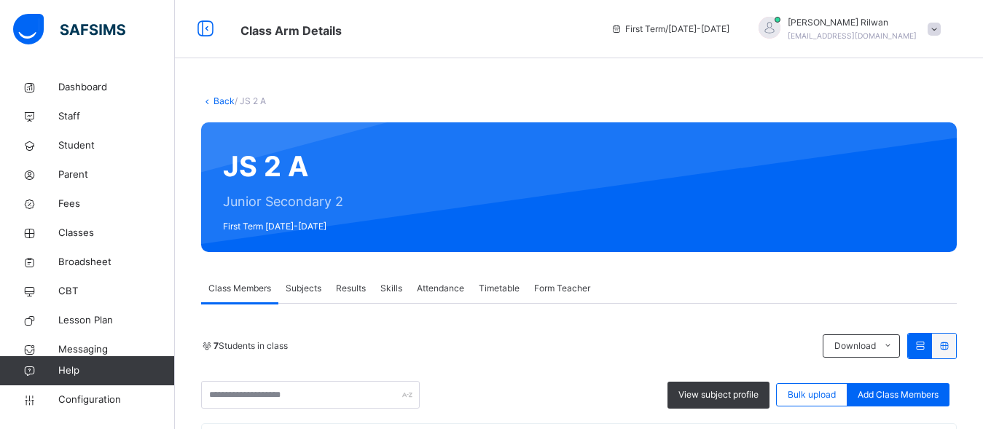
click at [477, 219] on div at bounding box center [650, 187] width 570 height 101
drag, startPoint x: 302, startPoint y: 304, endPoint x: 306, endPoint y: 262, distance: 42.4
click at [301, 286] on span "Subjects" at bounding box center [304, 288] width 36 height 13
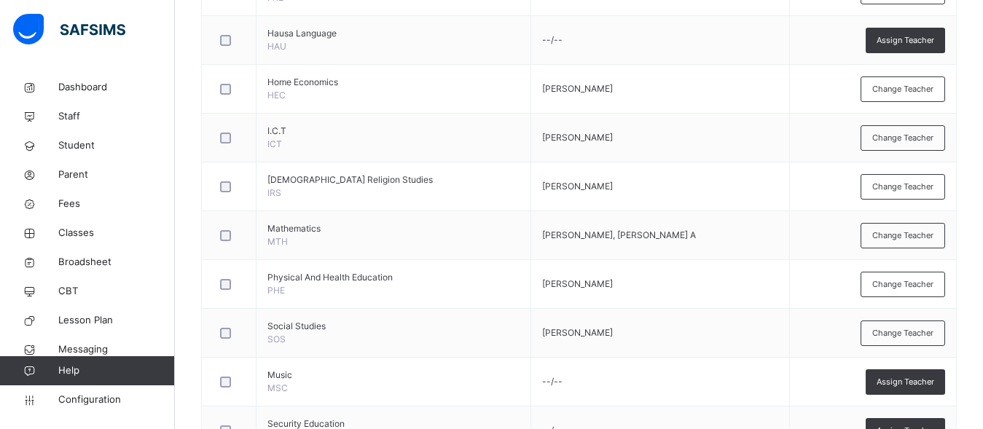
scroll to position [637, 0]
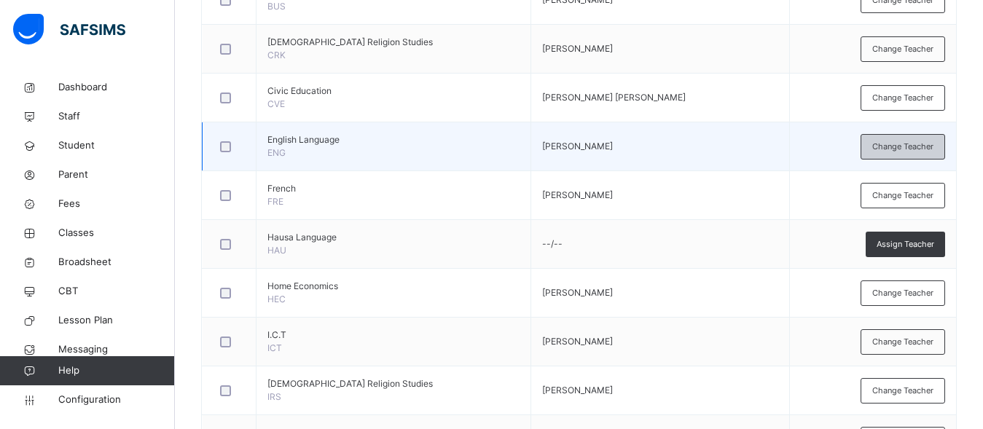
click at [898, 144] on span "Change Teacher" at bounding box center [902, 147] width 61 height 12
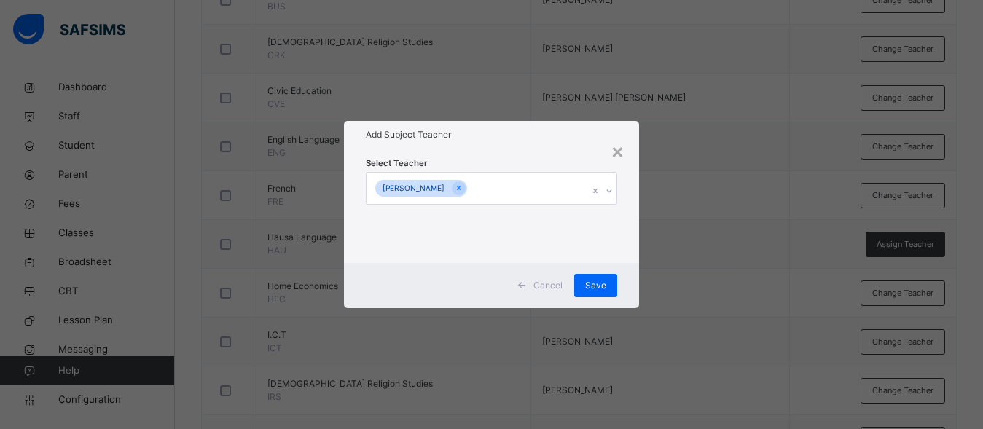
click at [607, 191] on icon at bounding box center [609, 191] width 9 height 15
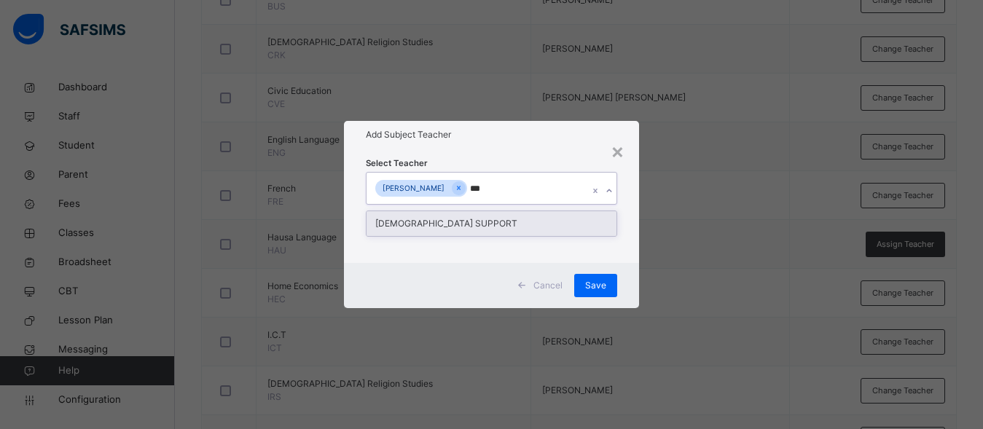
type input "****"
click at [424, 226] on div "[DEMOGRAPHIC_DATA] SUPPORT" at bounding box center [492, 223] width 250 height 25
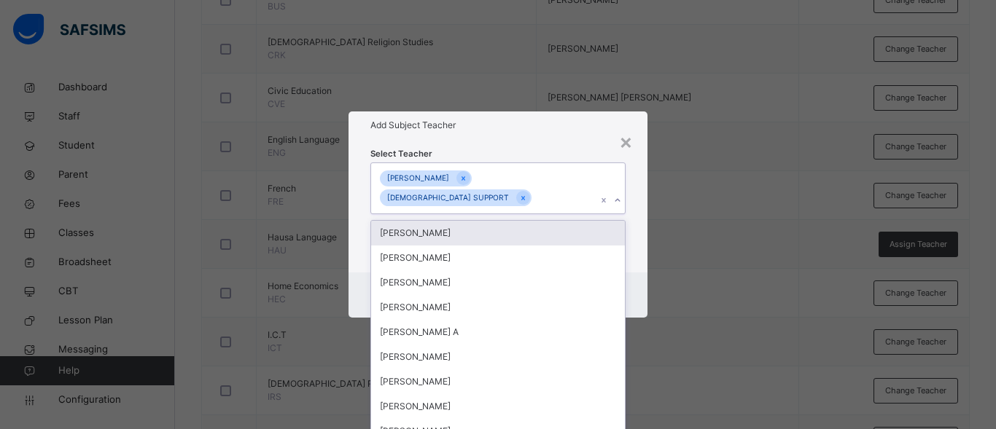
click at [552, 147] on div "Select Teacher option SAFSIMS SUPPORT , selected. option Mr. Victor Nsikak focu…" at bounding box center [497, 205] width 255 height 119
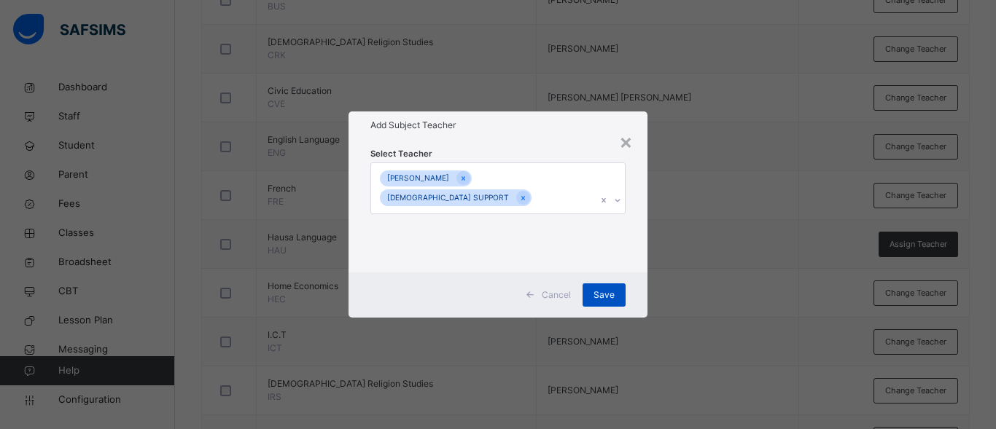
click at [606, 291] on span "Save" at bounding box center [603, 295] width 21 height 13
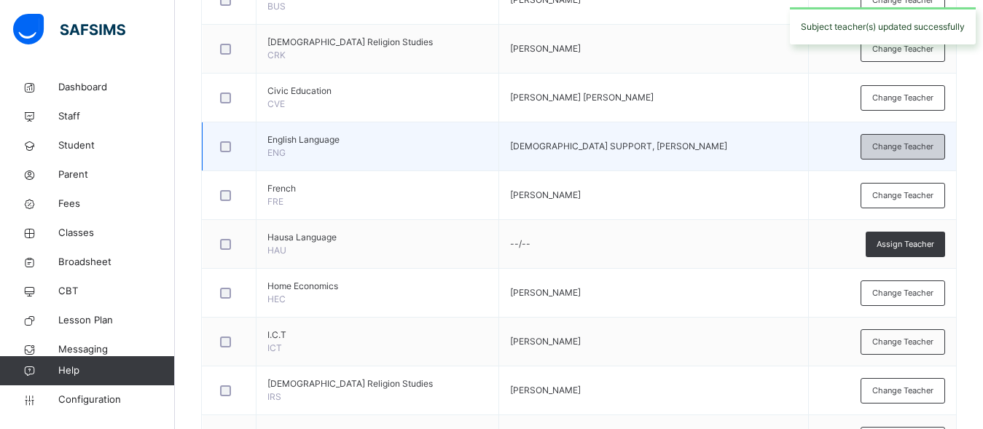
click at [901, 149] on span "Change Teacher" at bounding box center [902, 147] width 61 height 12
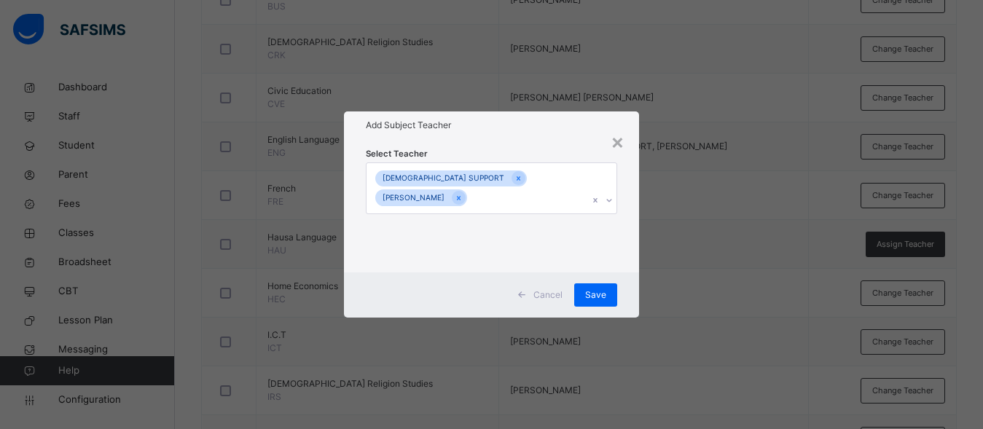
click at [609, 201] on icon at bounding box center [609, 200] width 9 height 15
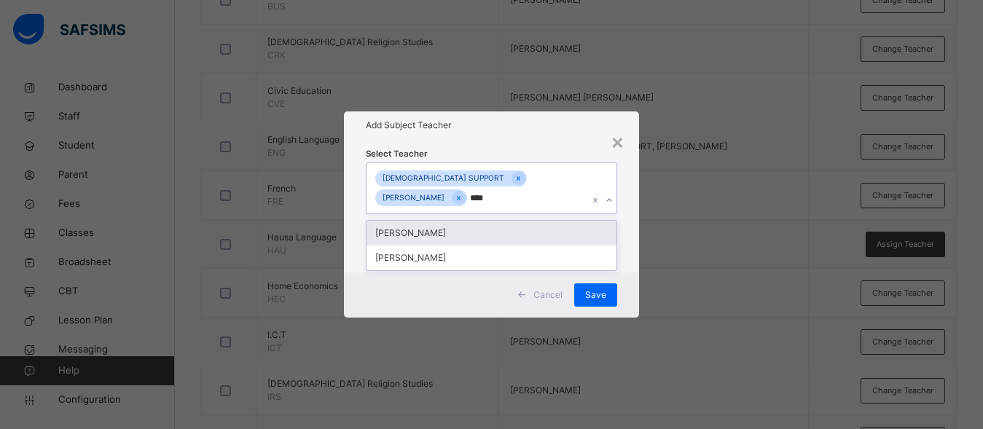
type input "*****"
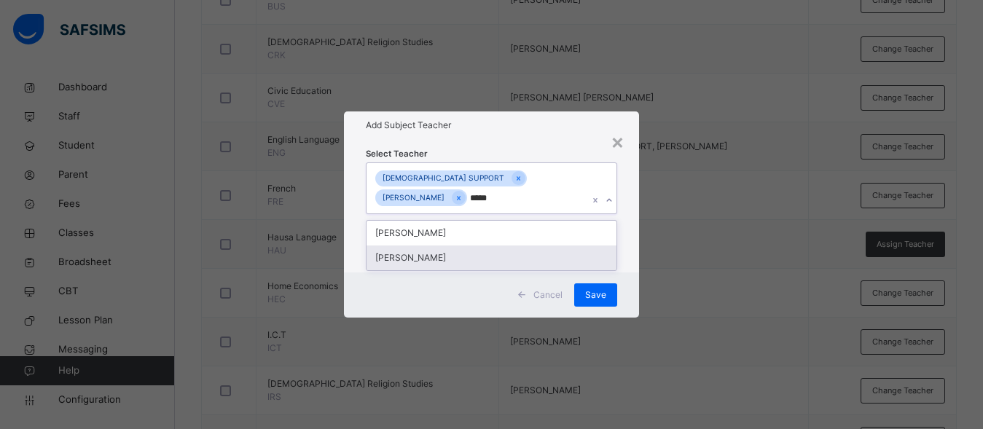
click at [405, 264] on div "[PERSON_NAME]" at bounding box center [492, 258] width 250 height 25
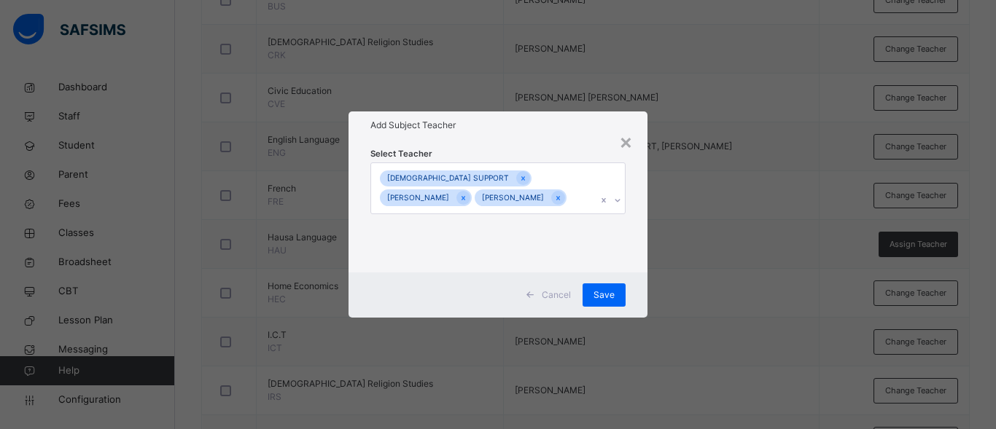
click at [556, 139] on div "Select Teacher SAFSIMS SUPPORT ALIYU USMAN SALIHU Aisha Hajja Rilwan" at bounding box center [497, 205] width 299 height 133
click at [613, 302] on span "Save" at bounding box center [603, 295] width 21 height 13
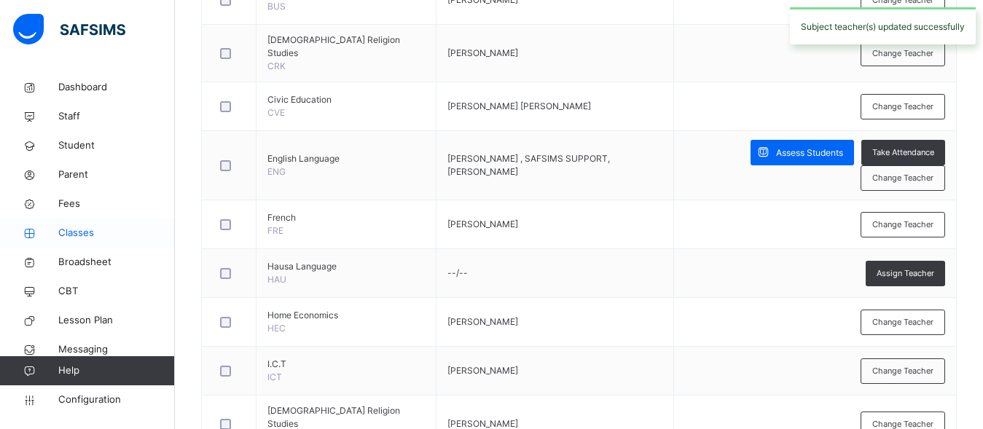
click at [70, 230] on span "Classes" at bounding box center [116, 233] width 117 height 15
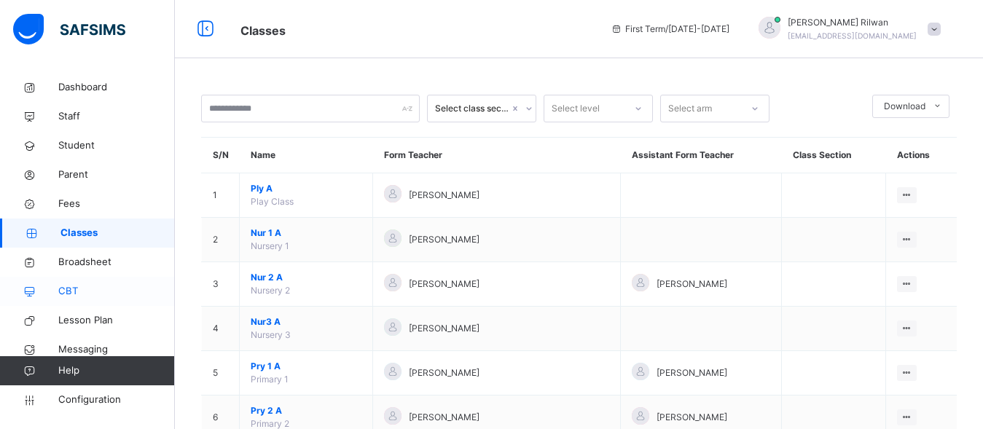
click at [71, 289] on span "CBT" at bounding box center [116, 291] width 117 height 15
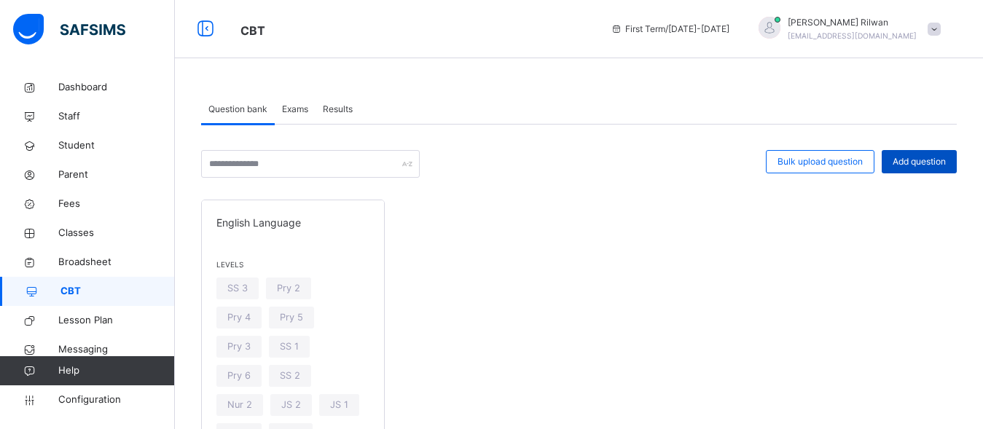
click at [946, 161] on span "Add question" at bounding box center [919, 161] width 53 height 13
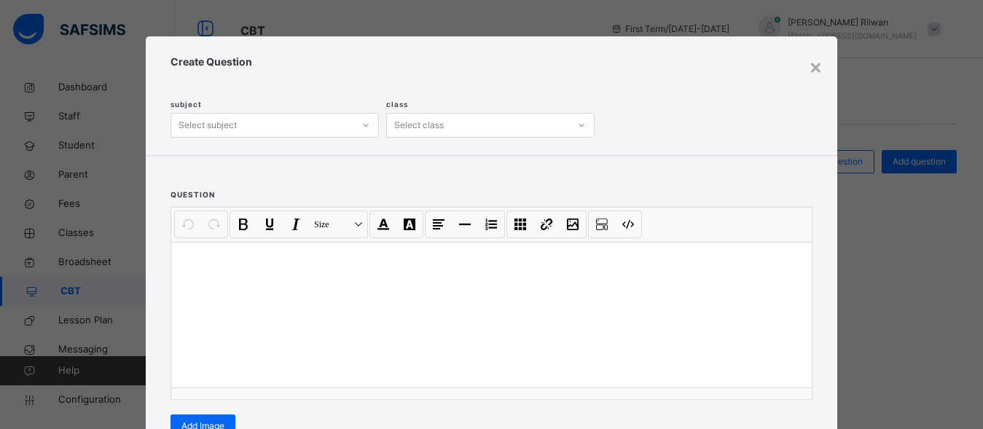
click at [324, 254] on p at bounding box center [491, 261] width 617 height 15
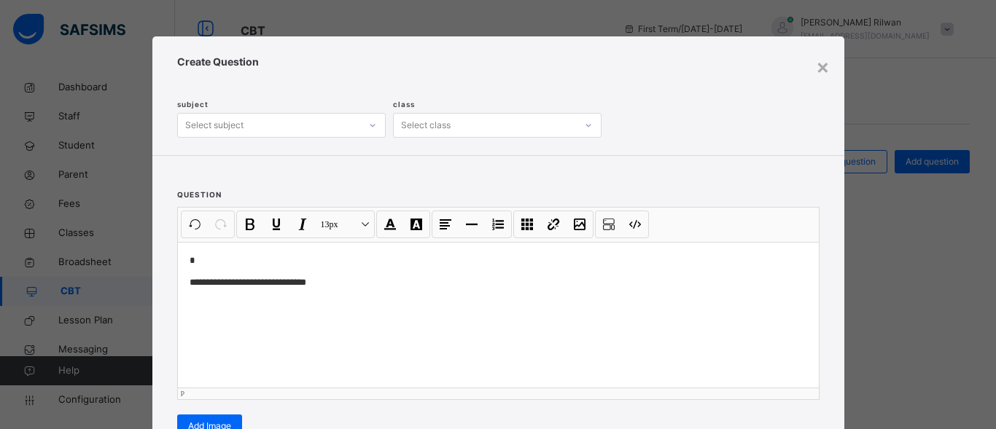
scroll to position [270, 0]
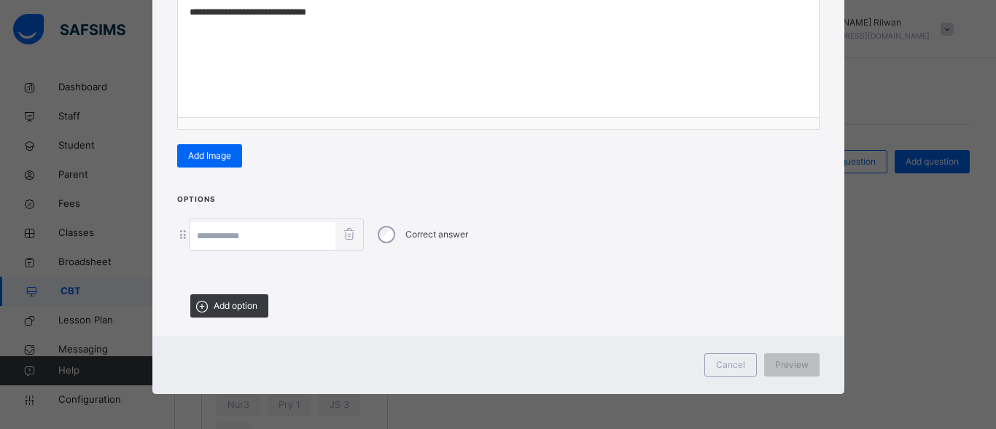
click at [295, 232] on div at bounding box center [276, 235] width 175 height 32
click at [295, 232] on input at bounding box center [262, 236] width 146 height 28
type input "**********"
click at [244, 302] on span "Add option" at bounding box center [236, 306] width 44 height 13
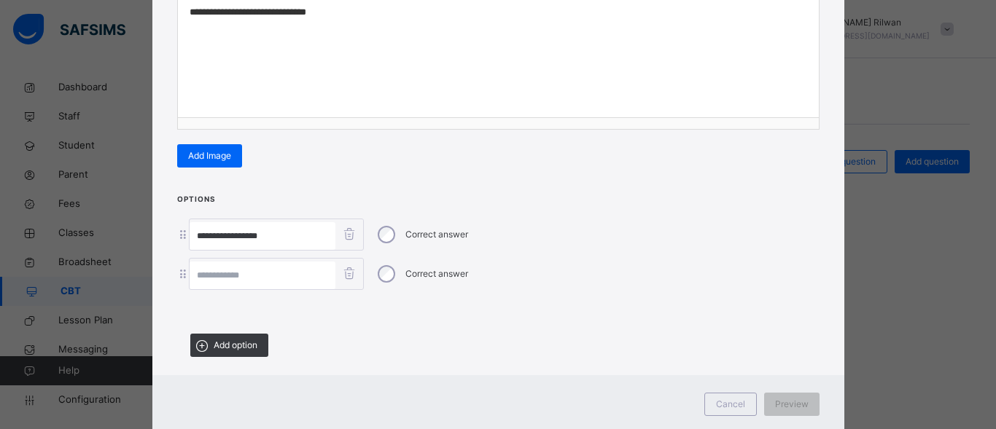
click at [281, 268] on input at bounding box center [262, 276] width 146 height 28
type input "**********"
click at [230, 346] on span "Add option" at bounding box center [236, 345] width 44 height 13
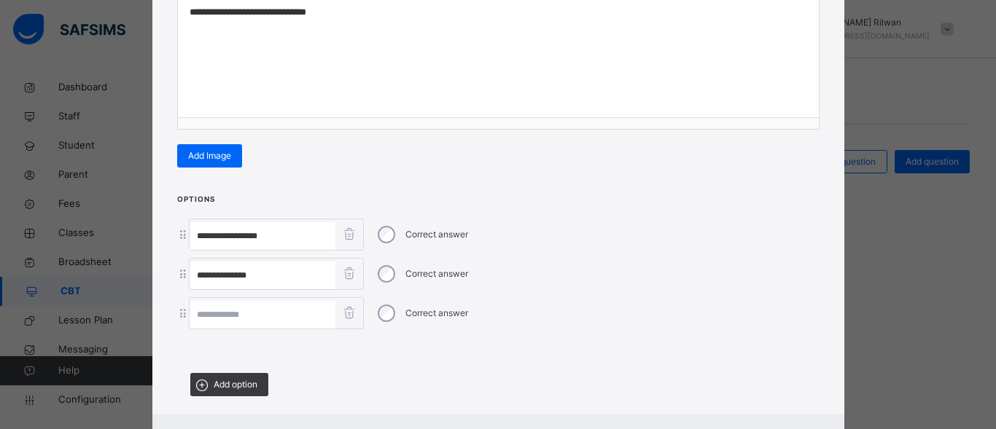
click at [254, 313] on input at bounding box center [262, 315] width 146 height 28
type input "*"
type input "**********"
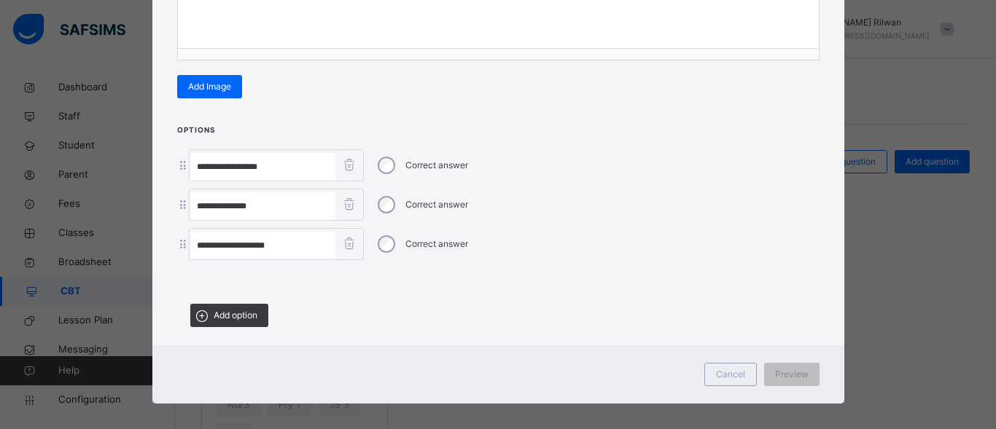
scroll to position [346, 0]
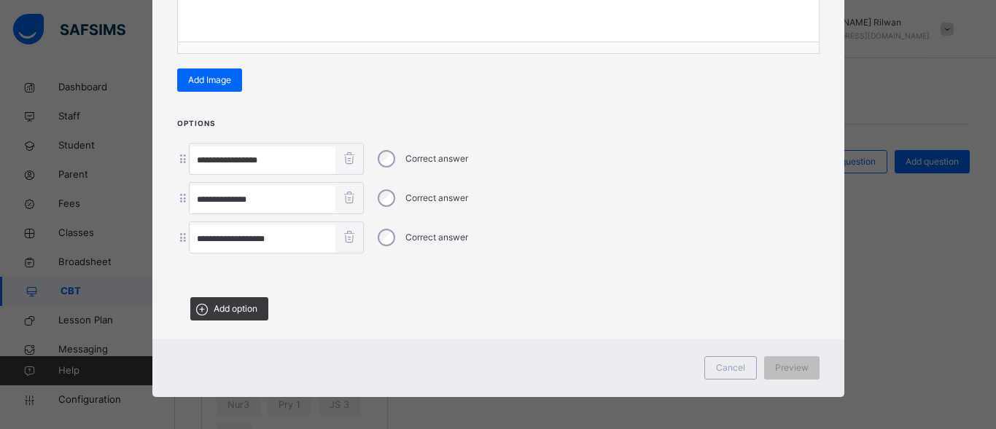
click at [371, 268] on div at bounding box center [498, 274] width 642 height 26
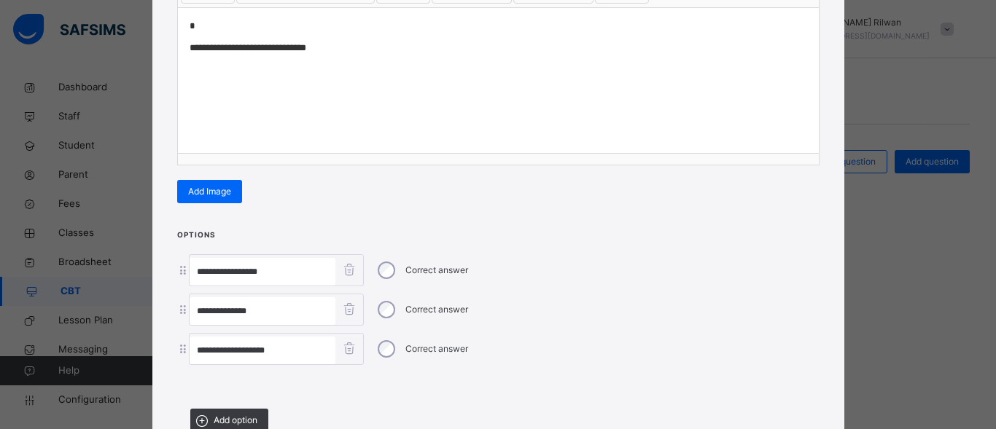
scroll to position [0, 0]
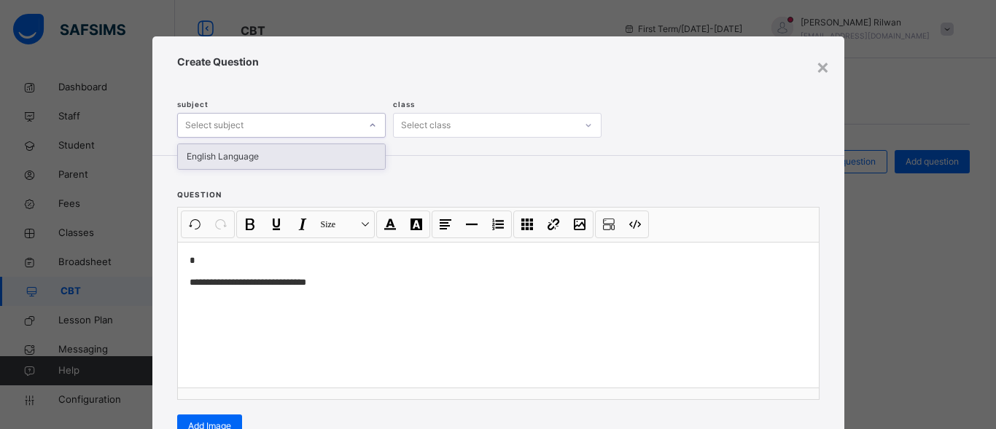
click at [341, 136] on div "Select subject" at bounding box center [281, 125] width 208 height 25
click at [291, 157] on div "English Language" at bounding box center [281, 156] width 207 height 25
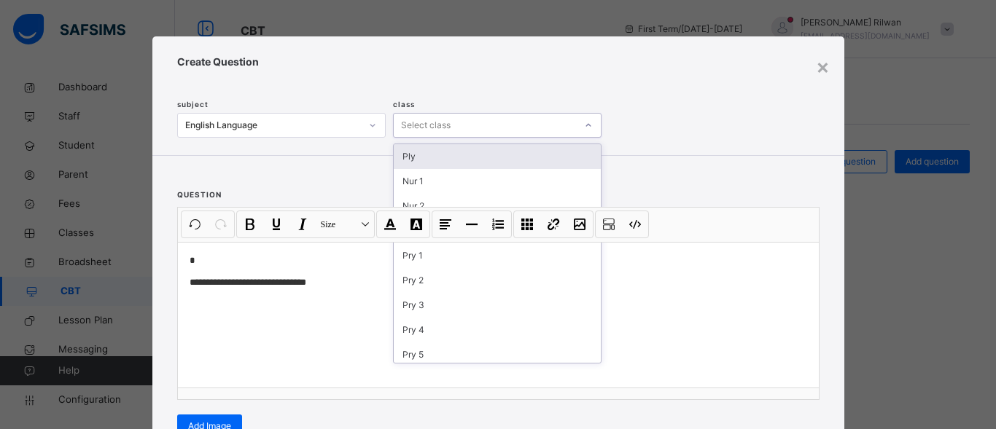
click at [430, 120] on div "Select class" at bounding box center [426, 125] width 50 height 25
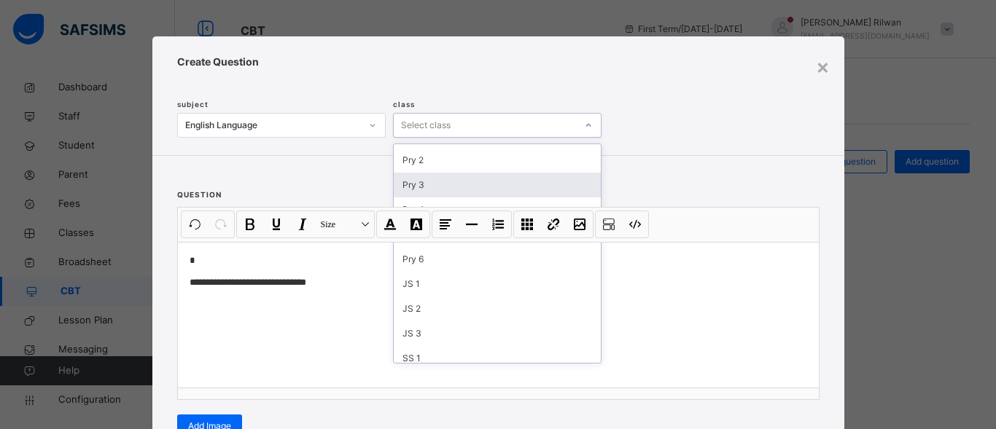
scroll to position [136, 0]
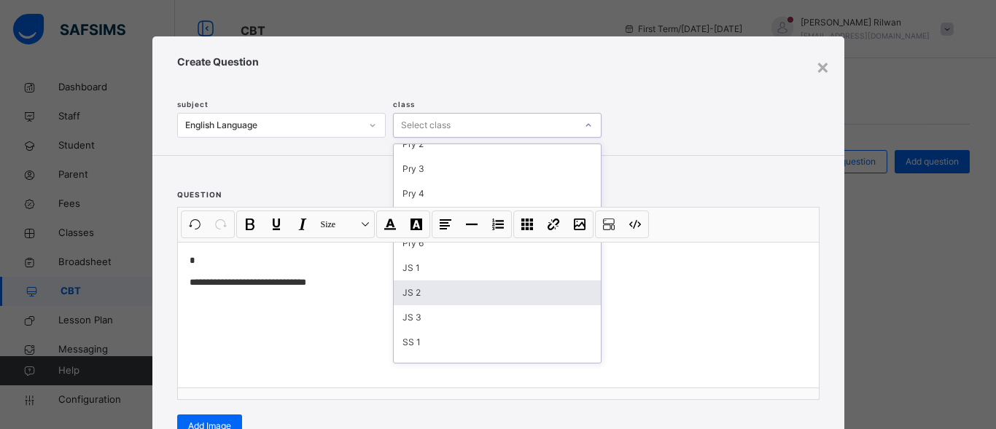
click at [402, 291] on div "JS 2" at bounding box center [497, 293] width 207 height 25
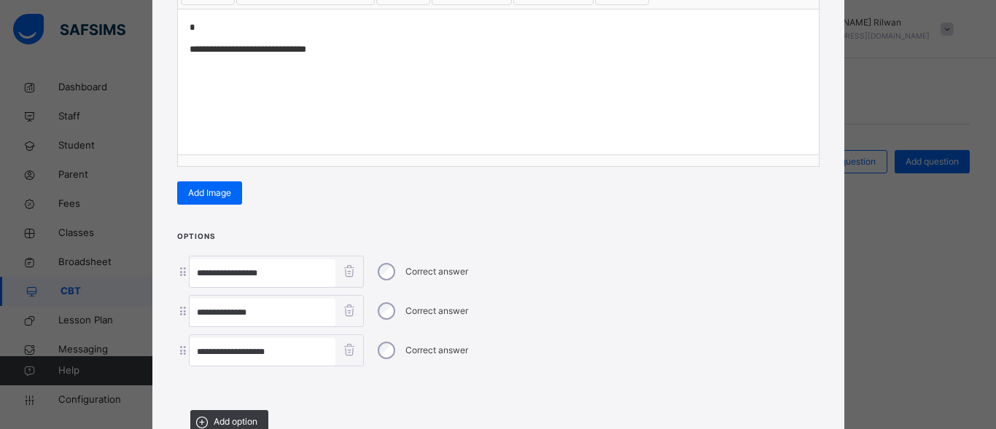
scroll to position [346, 0]
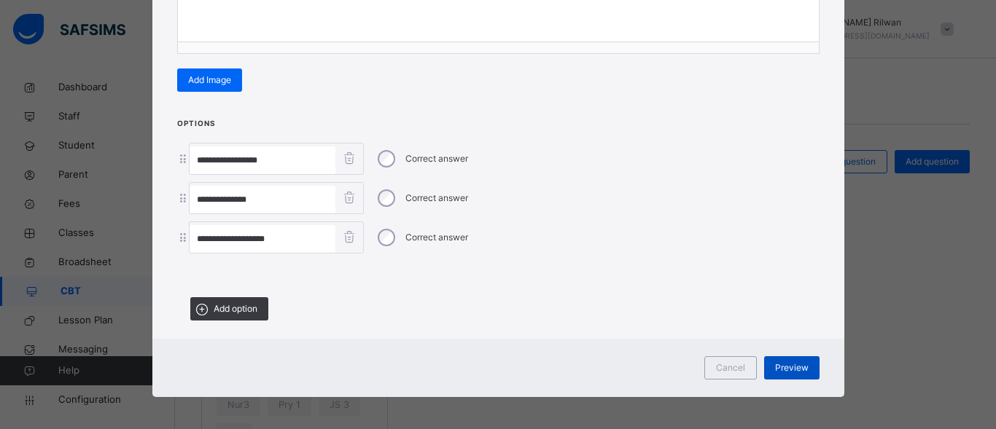
click at [799, 365] on span "Preview" at bounding box center [792, 367] width 34 height 13
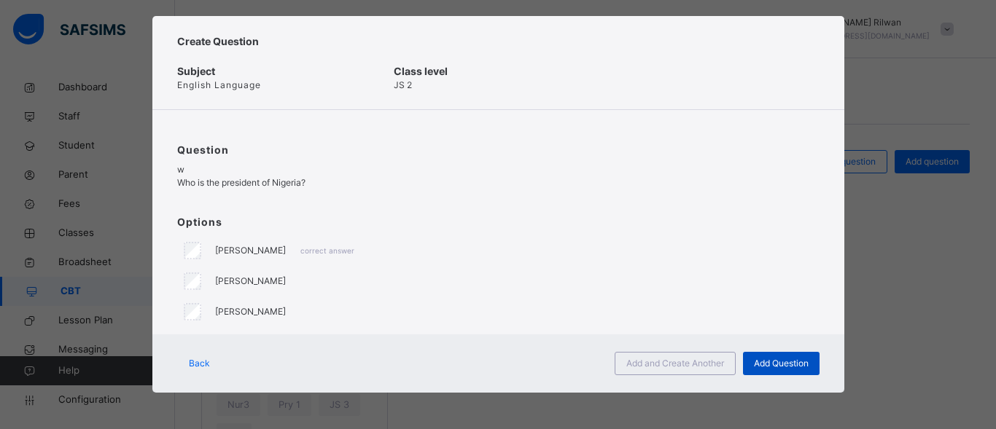
scroll to position [20, 0]
click at [770, 356] on div "Add Question" at bounding box center [781, 363] width 77 height 23
click at [769, 359] on span "Add Question" at bounding box center [781, 363] width 55 height 13
